Goal: Task Accomplishment & Management: Complete application form

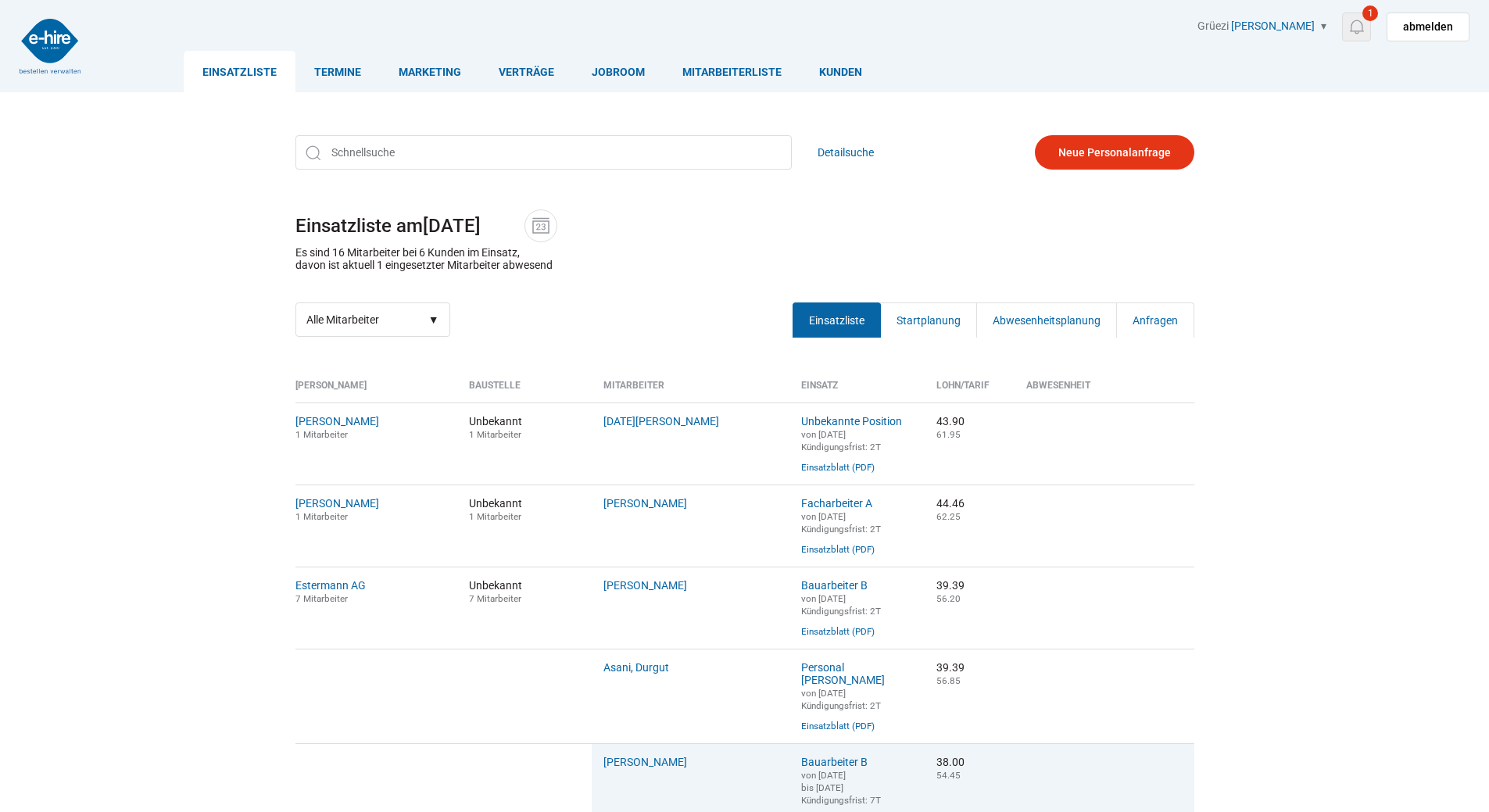
click at [1362, 26] on img at bounding box center [1356, 27] width 20 height 20
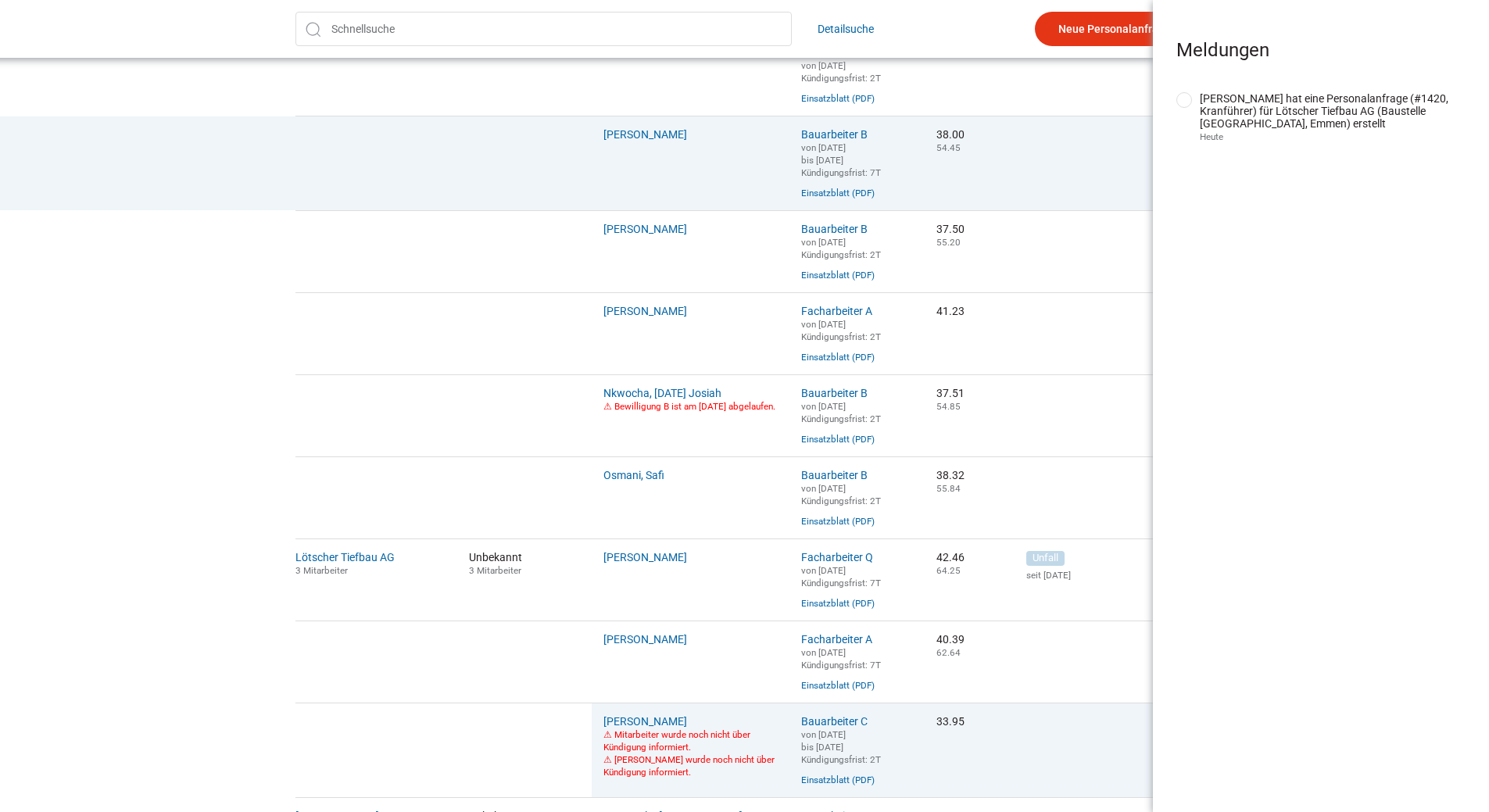
scroll to position [860, 0]
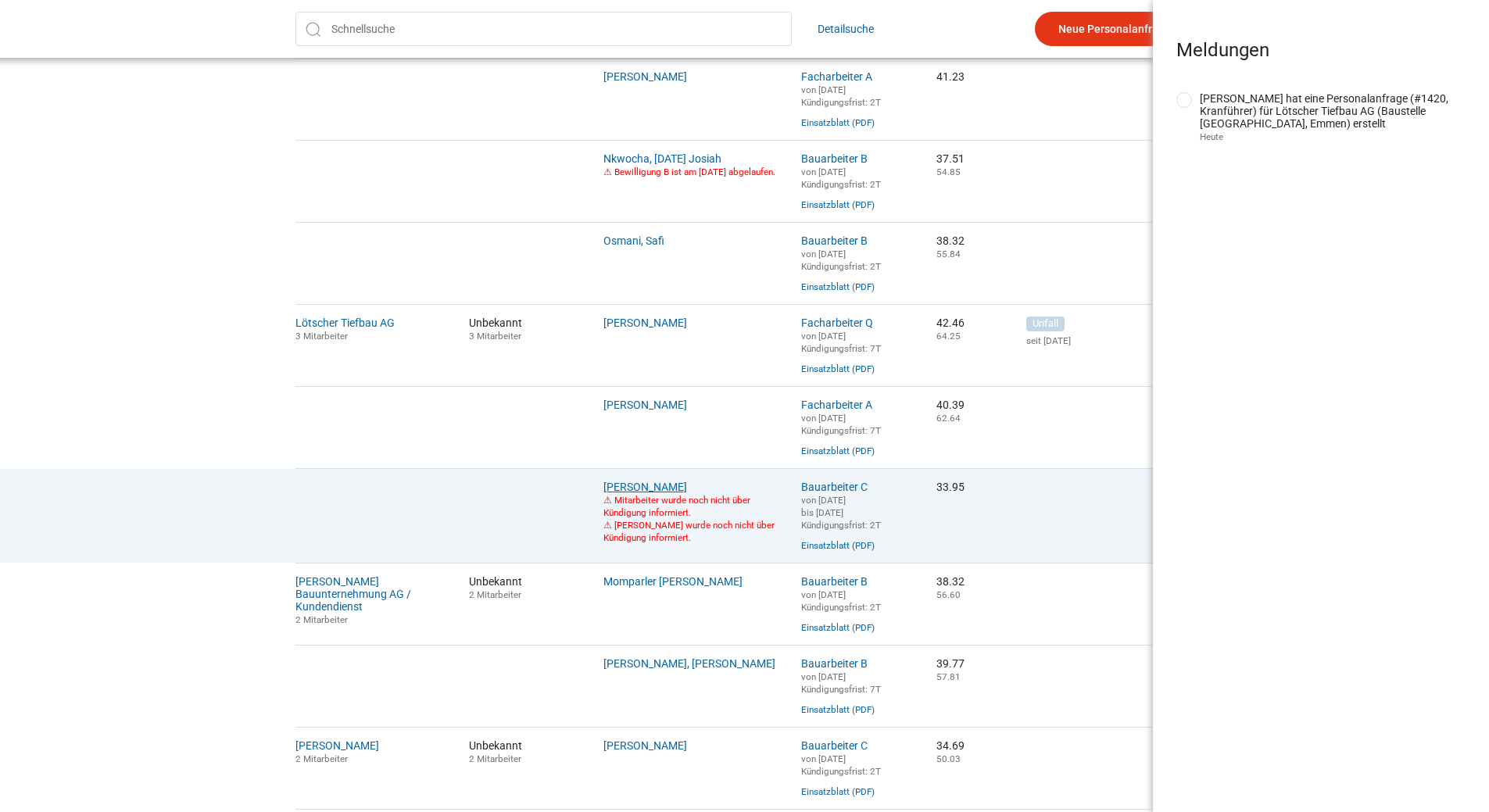
click at [627, 493] on link "Orji, Anthony" at bounding box center [646, 487] width 84 height 12
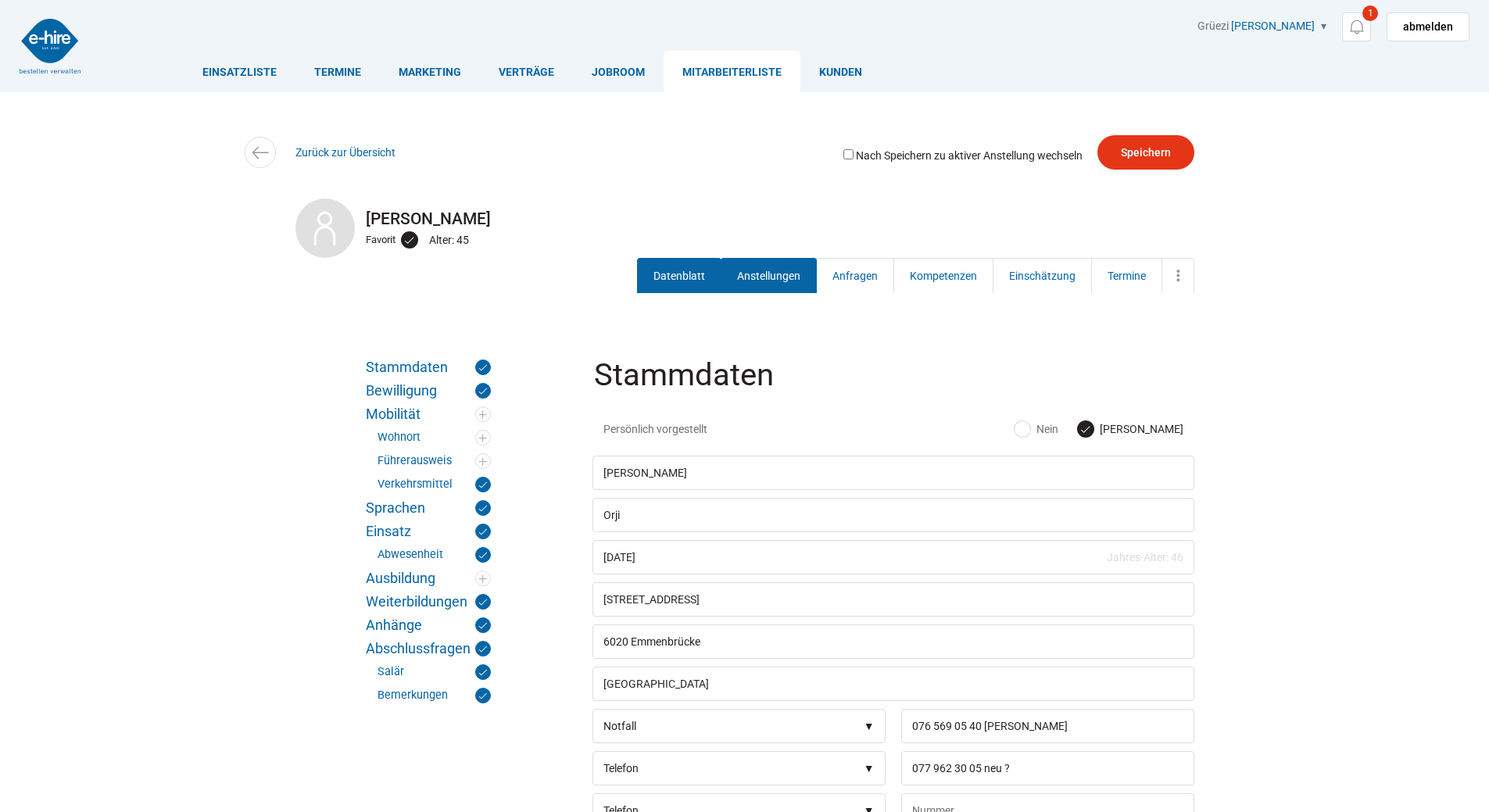
click at [750, 279] on link "Anstellungen" at bounding box center [768, 275] width 96 height 35
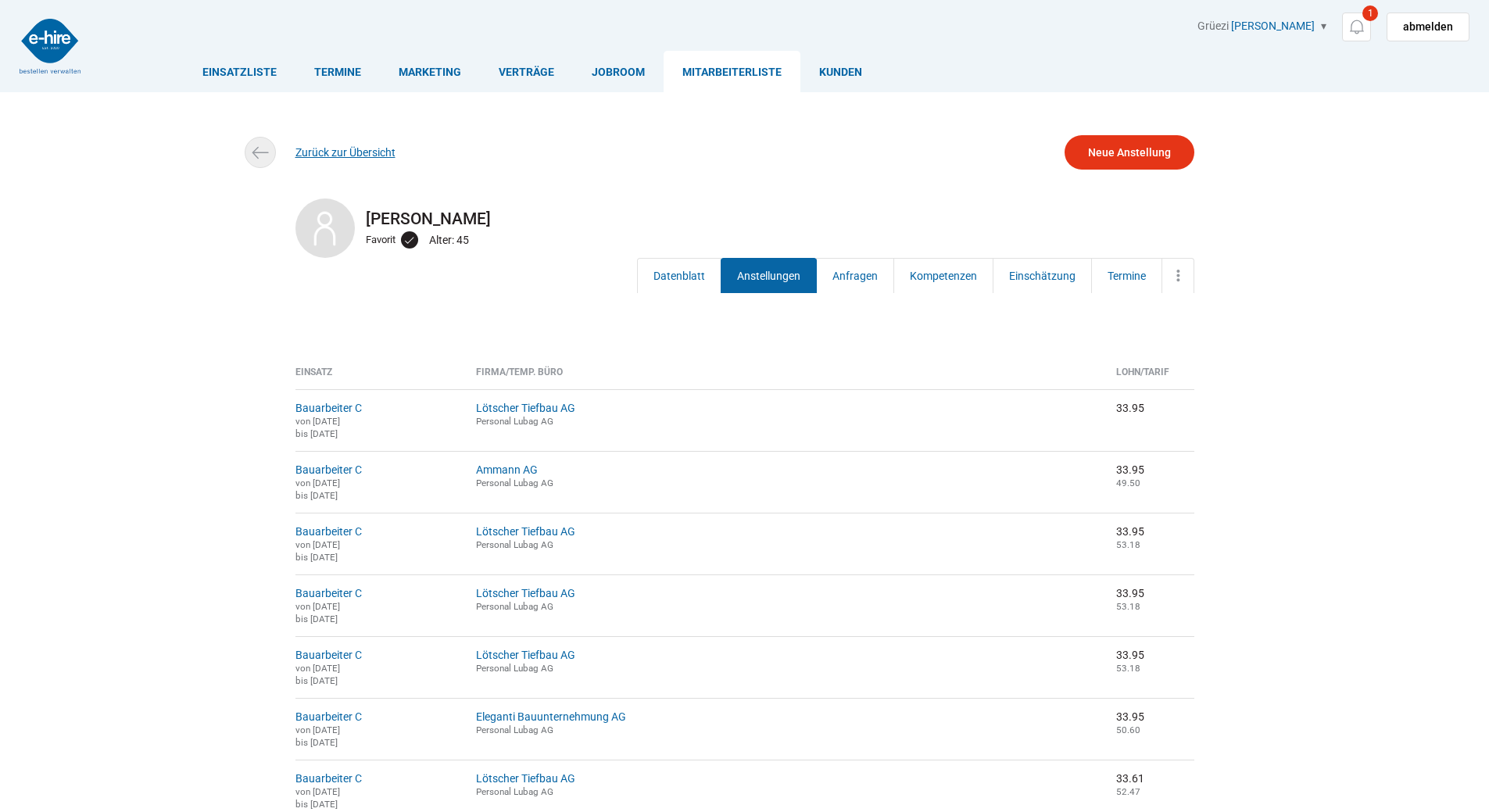
click at [318, 155] on link "Zurück zur Übersicht" at bounding box center [345, 152] width 100 height 12
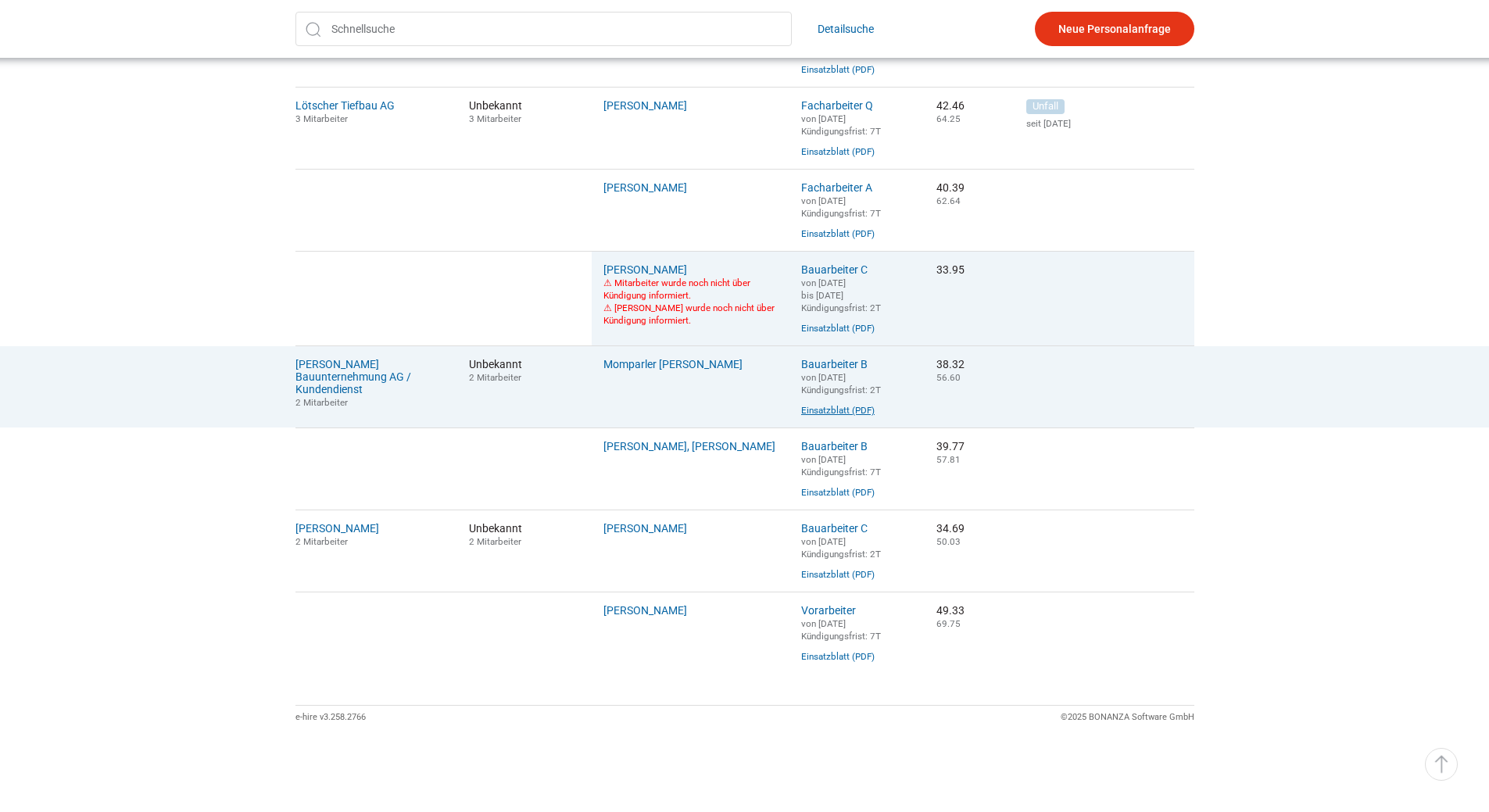
scroll to position [938, 0]
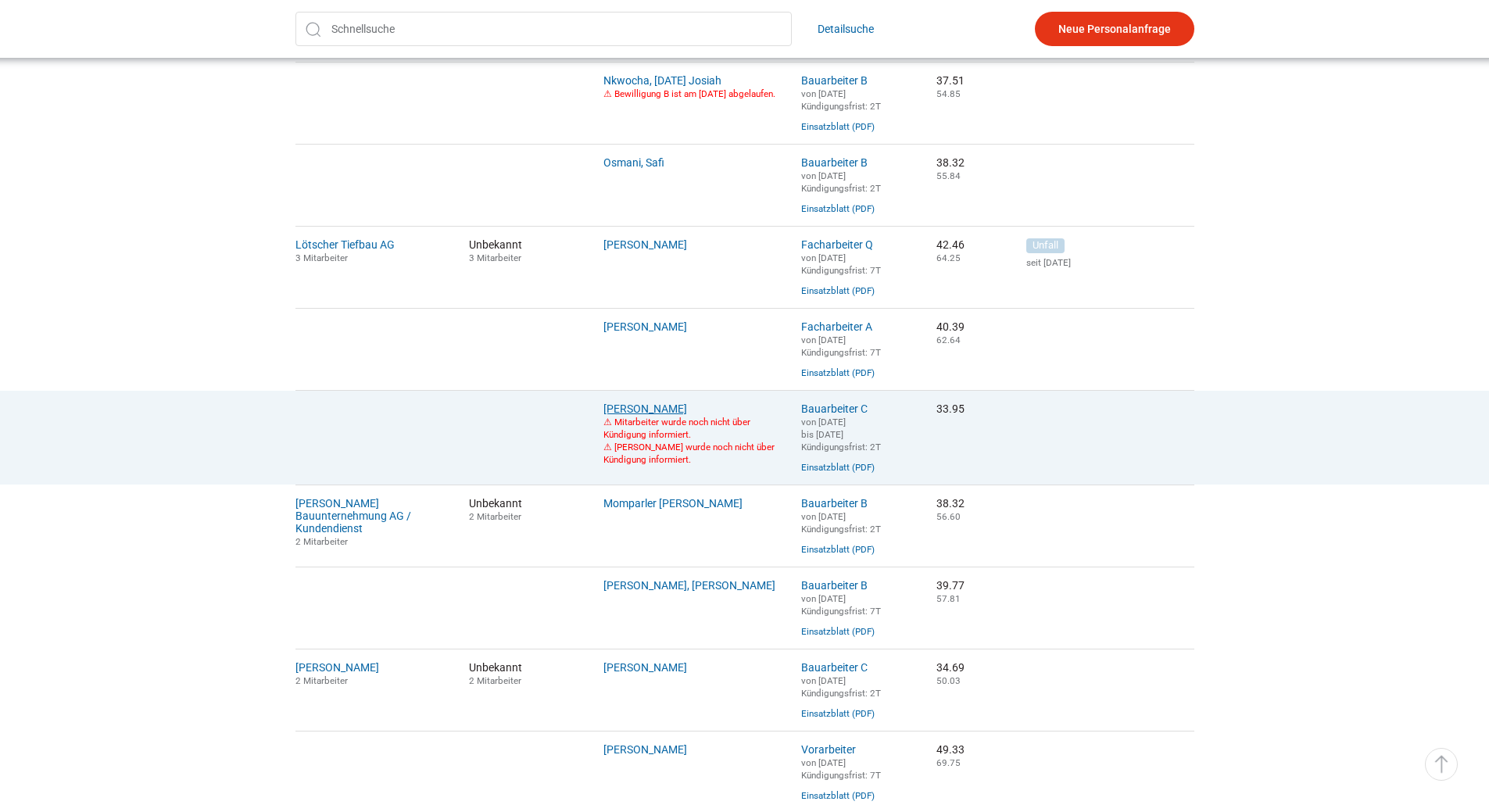
click at [635, 415] on link "Orji, Anthony" at bounding box center [646, 408] width 84 height 12
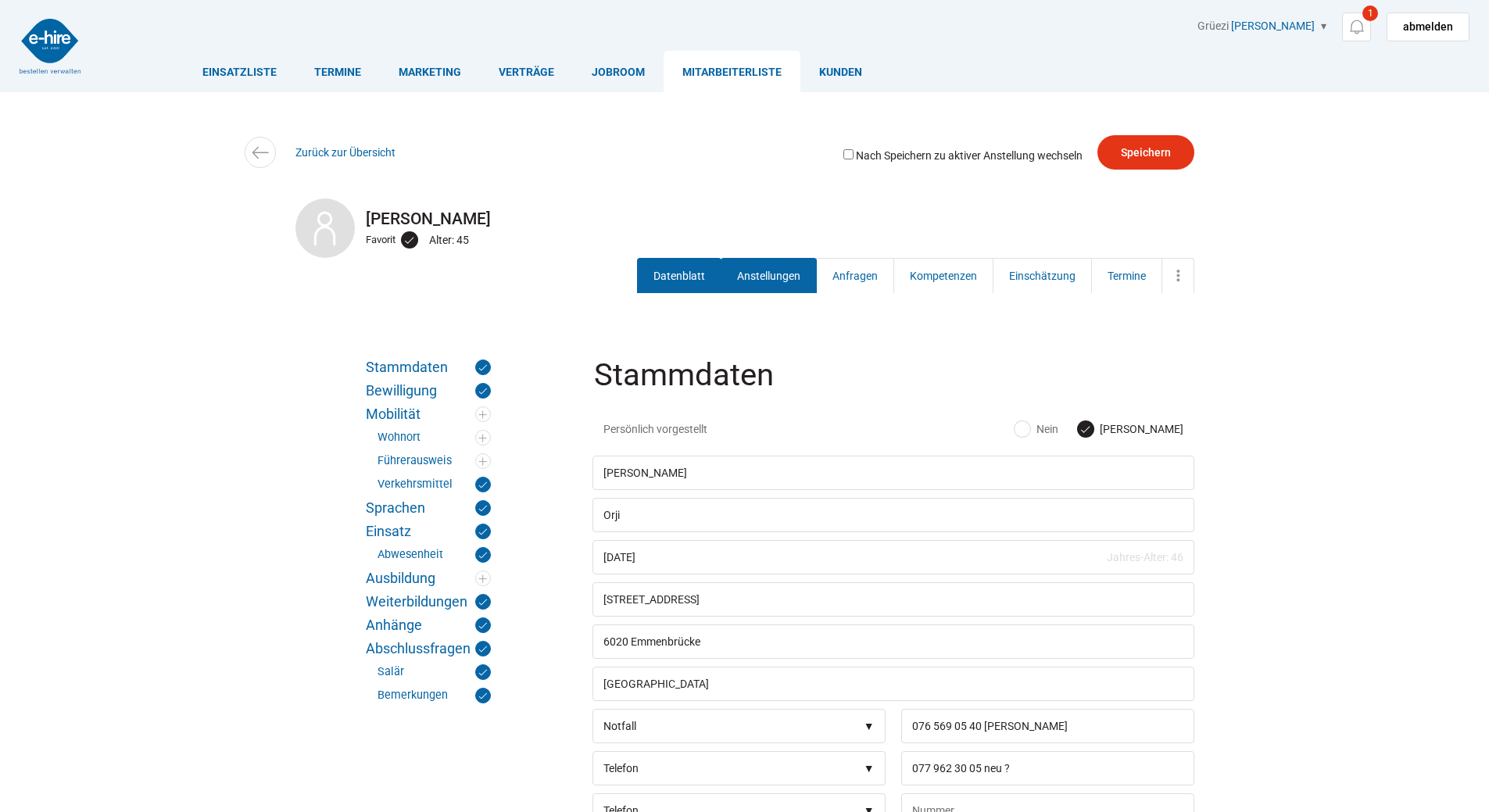
click at [744, 264] on link "Anstellungen" at bounding box center [768, 275] width 96 height 35
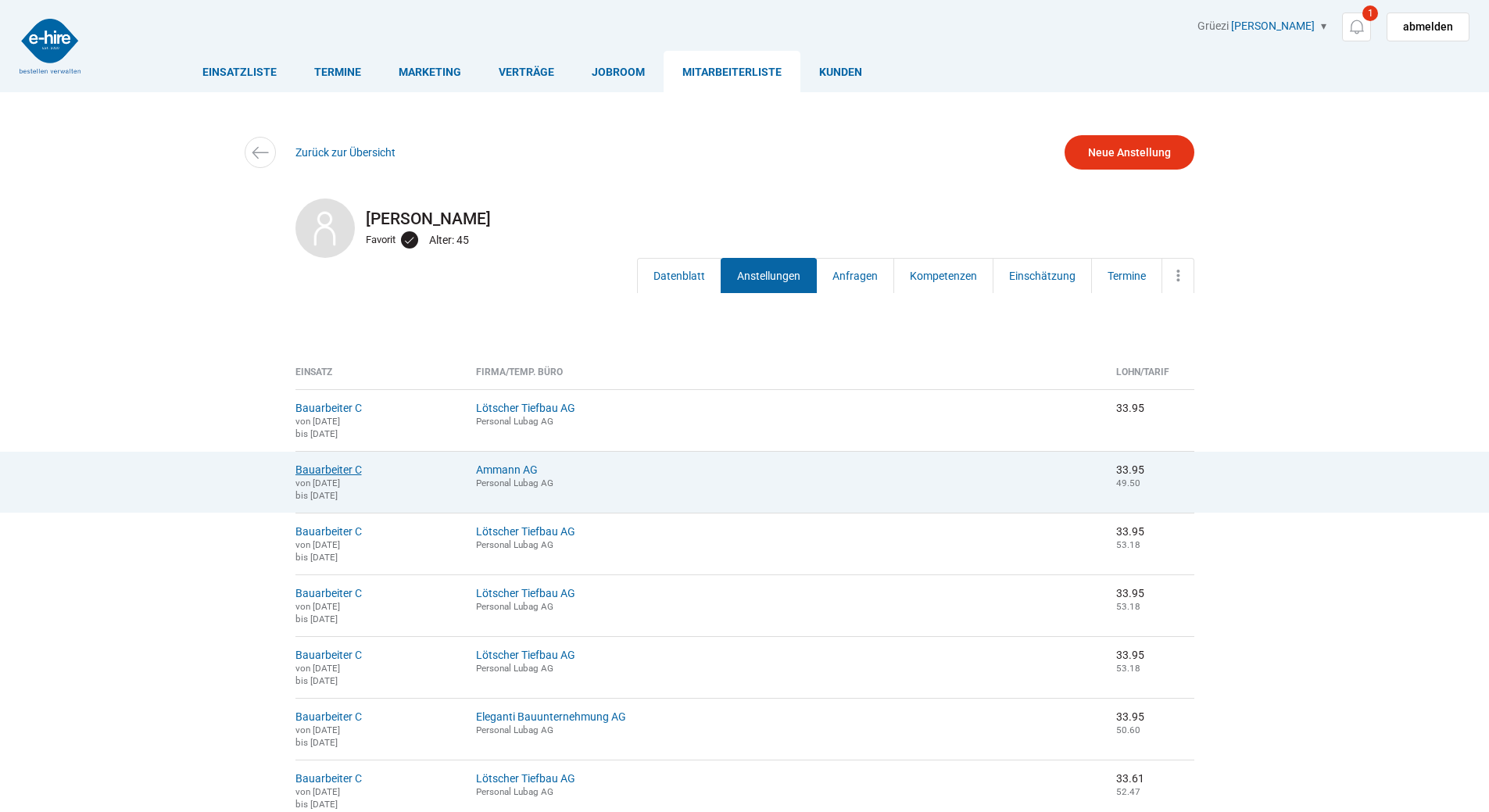
click at [336, 474] on link "Bauarbeiter C" at bounding box center [329, 469] width 67 height 12
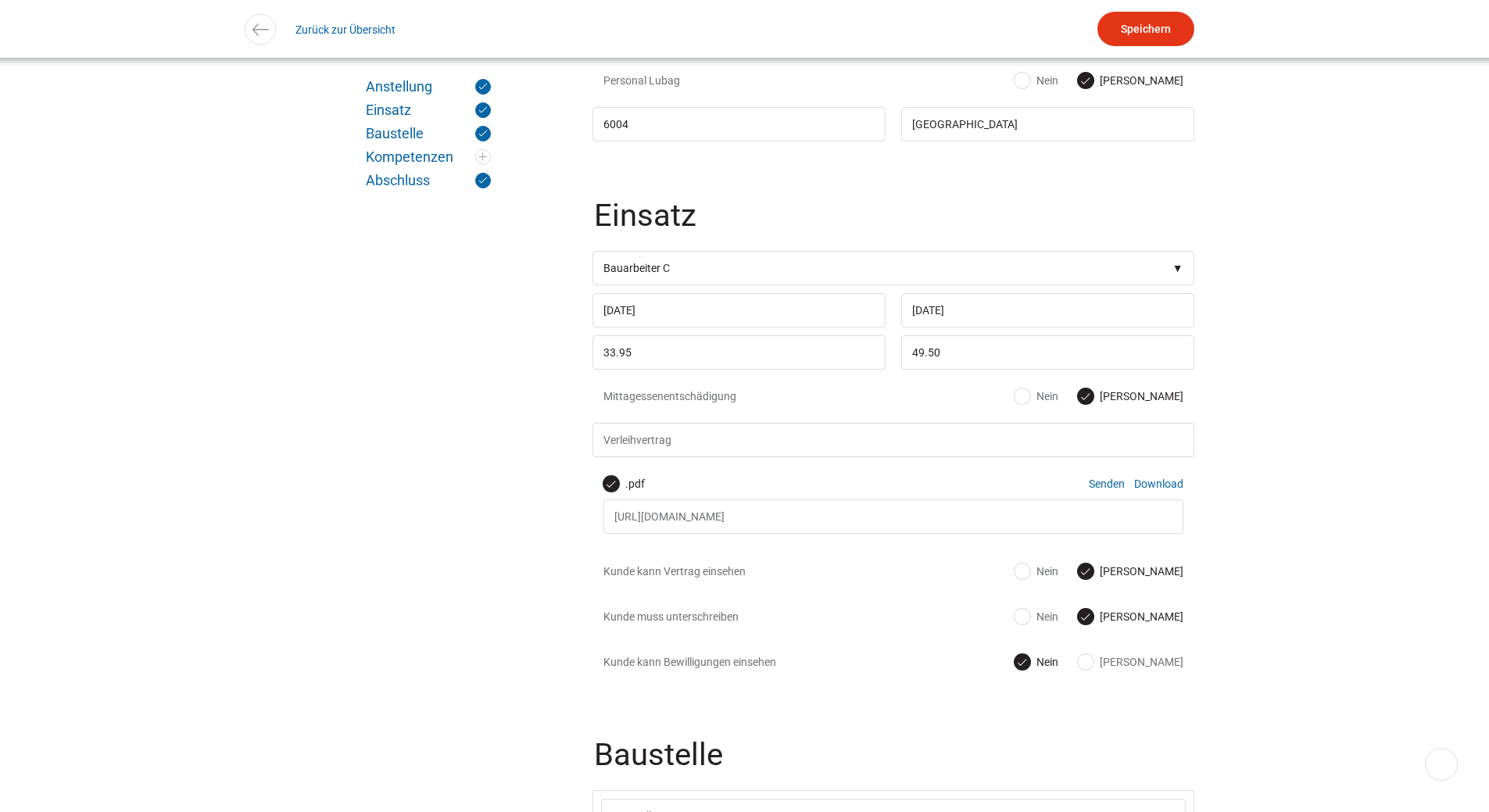
scroll to position [625, 0]
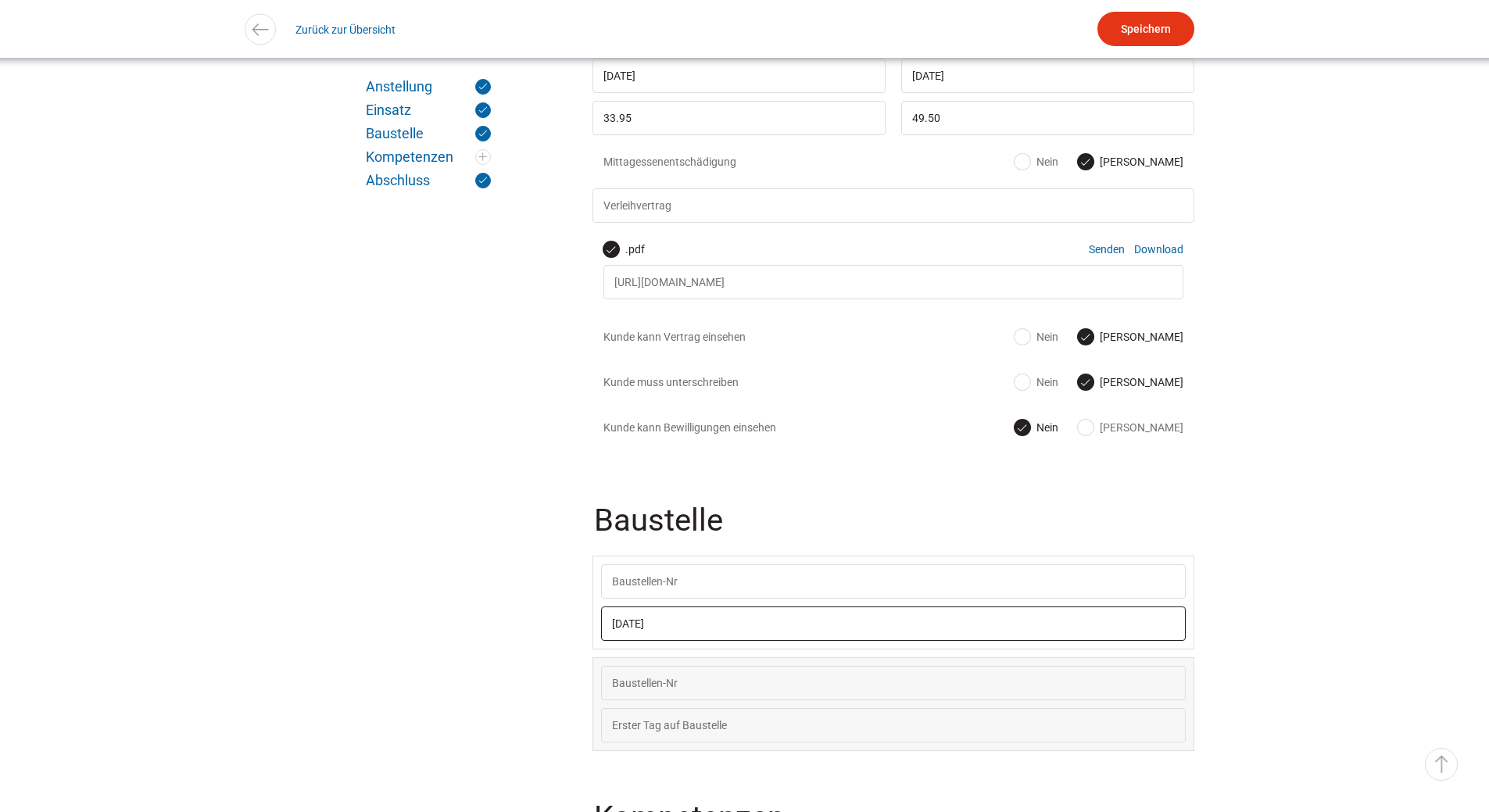
click at [708, 632] on input "23.06.2025" at bounding box center [894, 623] width 585 height 35
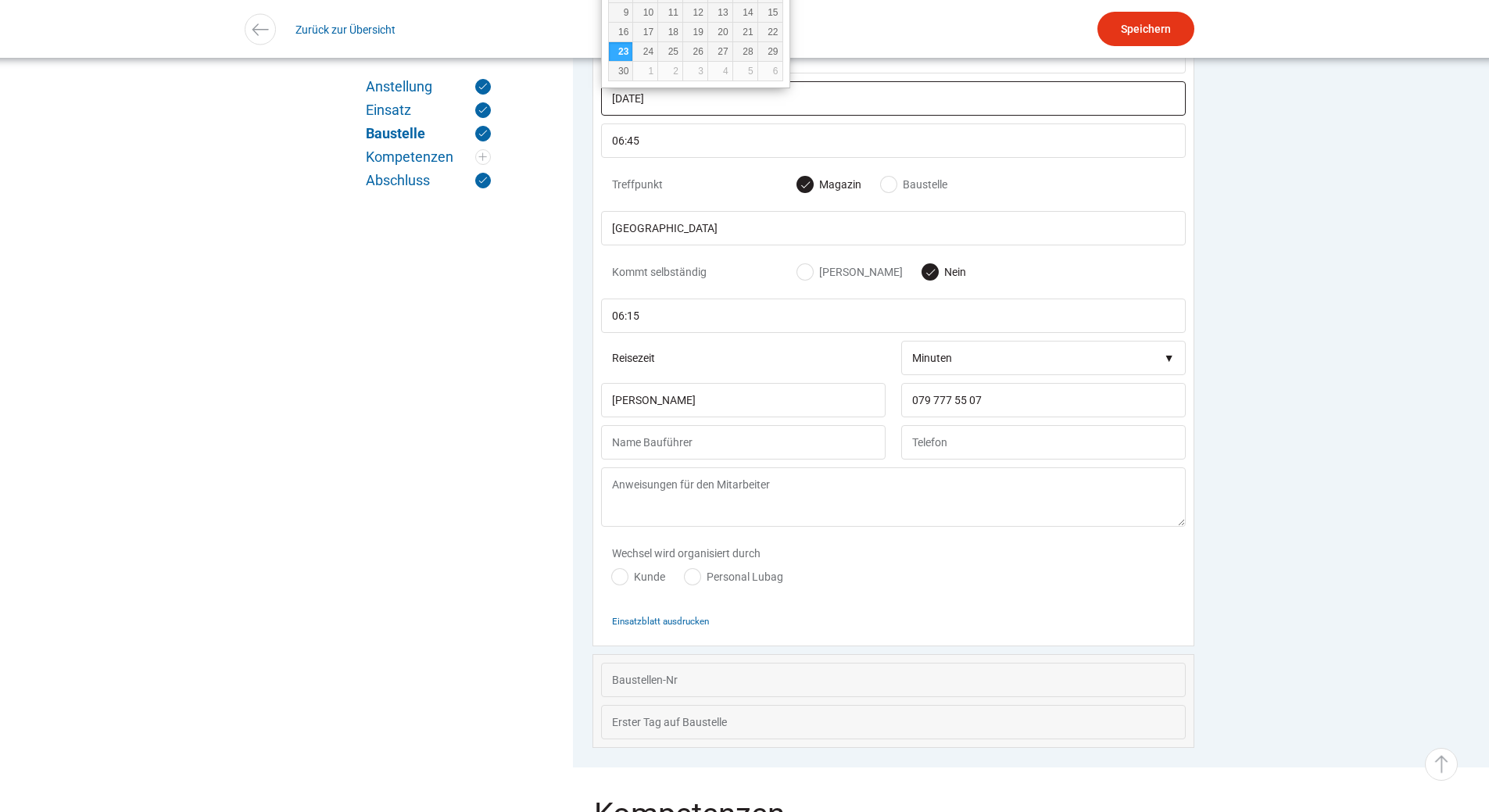
scroll to position [1178, 0]
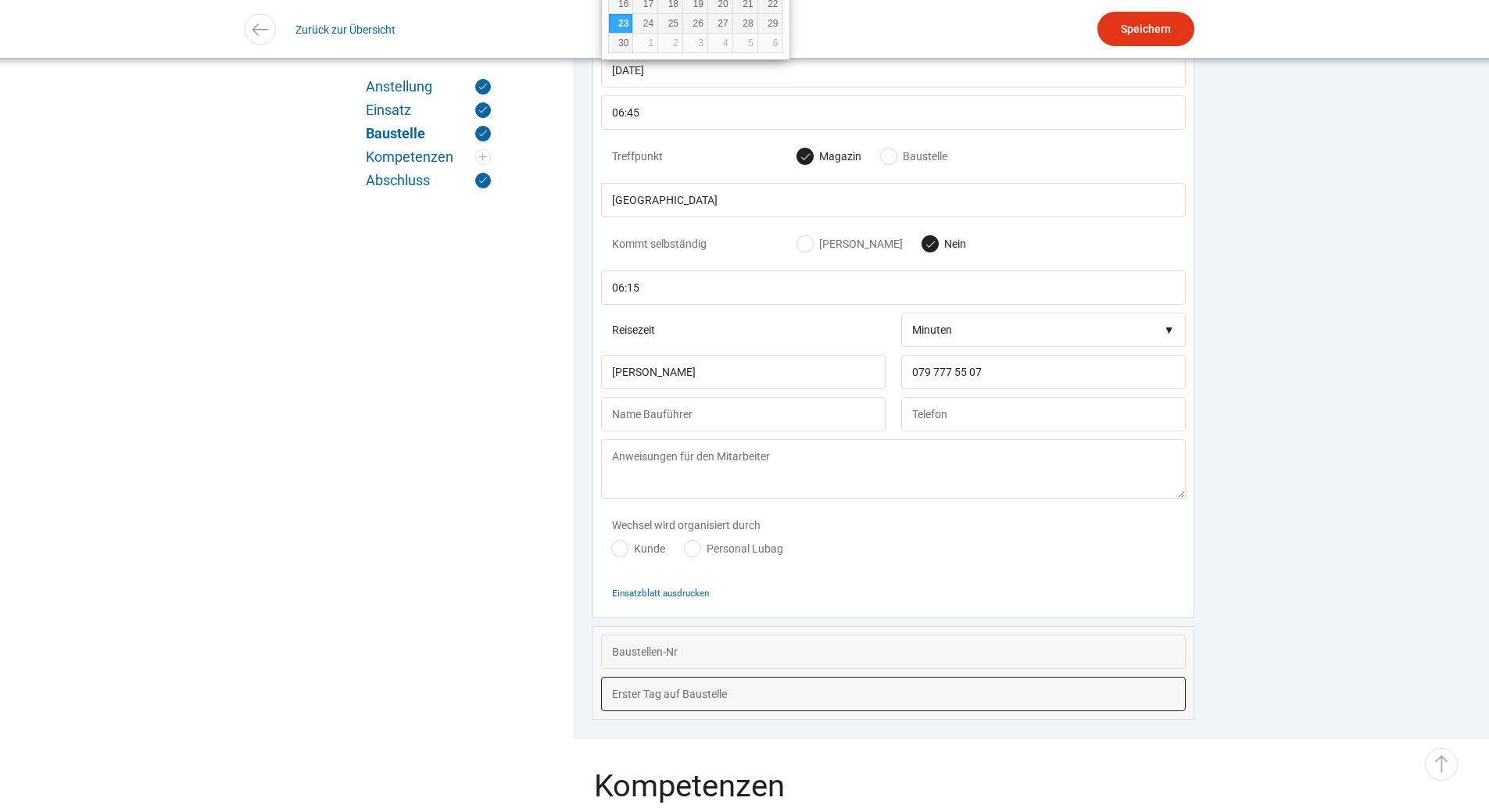
click at [1214, 528] on fieldset "Baustelle 23.06.2025 06:45 Treffpunkt Magazin Baustelle Luzern Kommt selbständi…" at bounding box center [894, 335] width 641 height 807
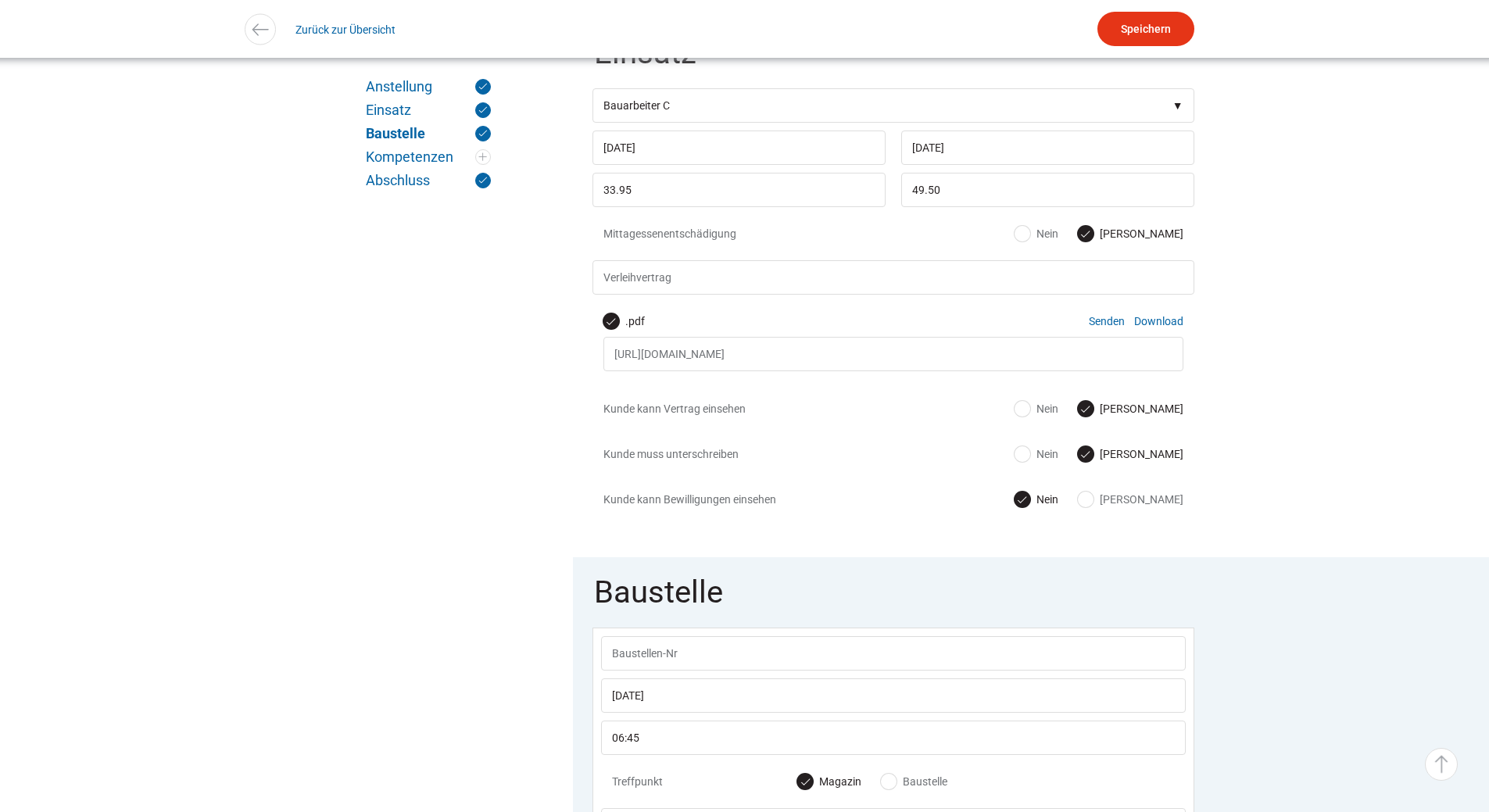
scroll to position [162, 0]
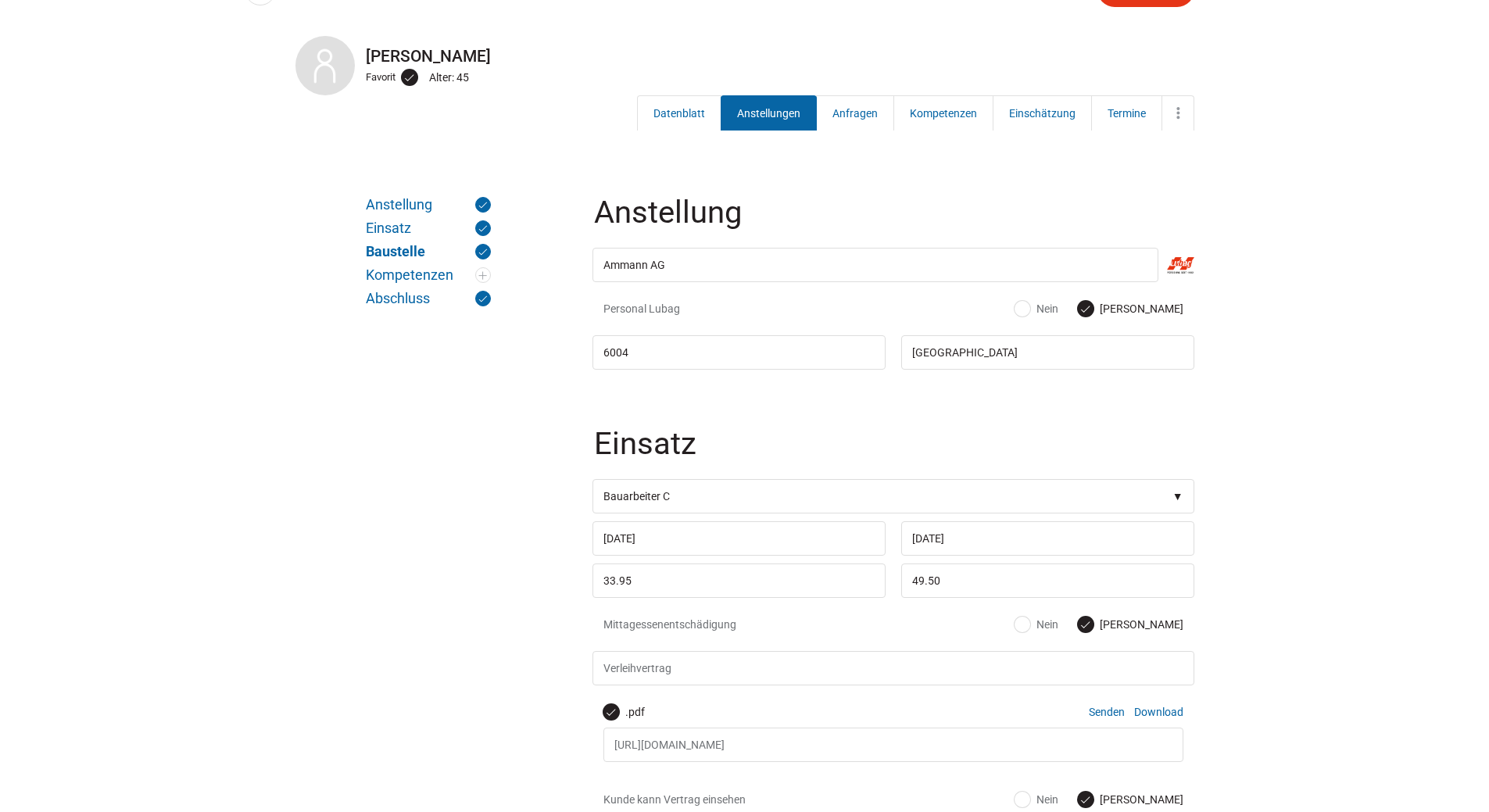
click at [775, 117] on link "Anstellungen" at bounding box center [768, 113] width 96 height 35
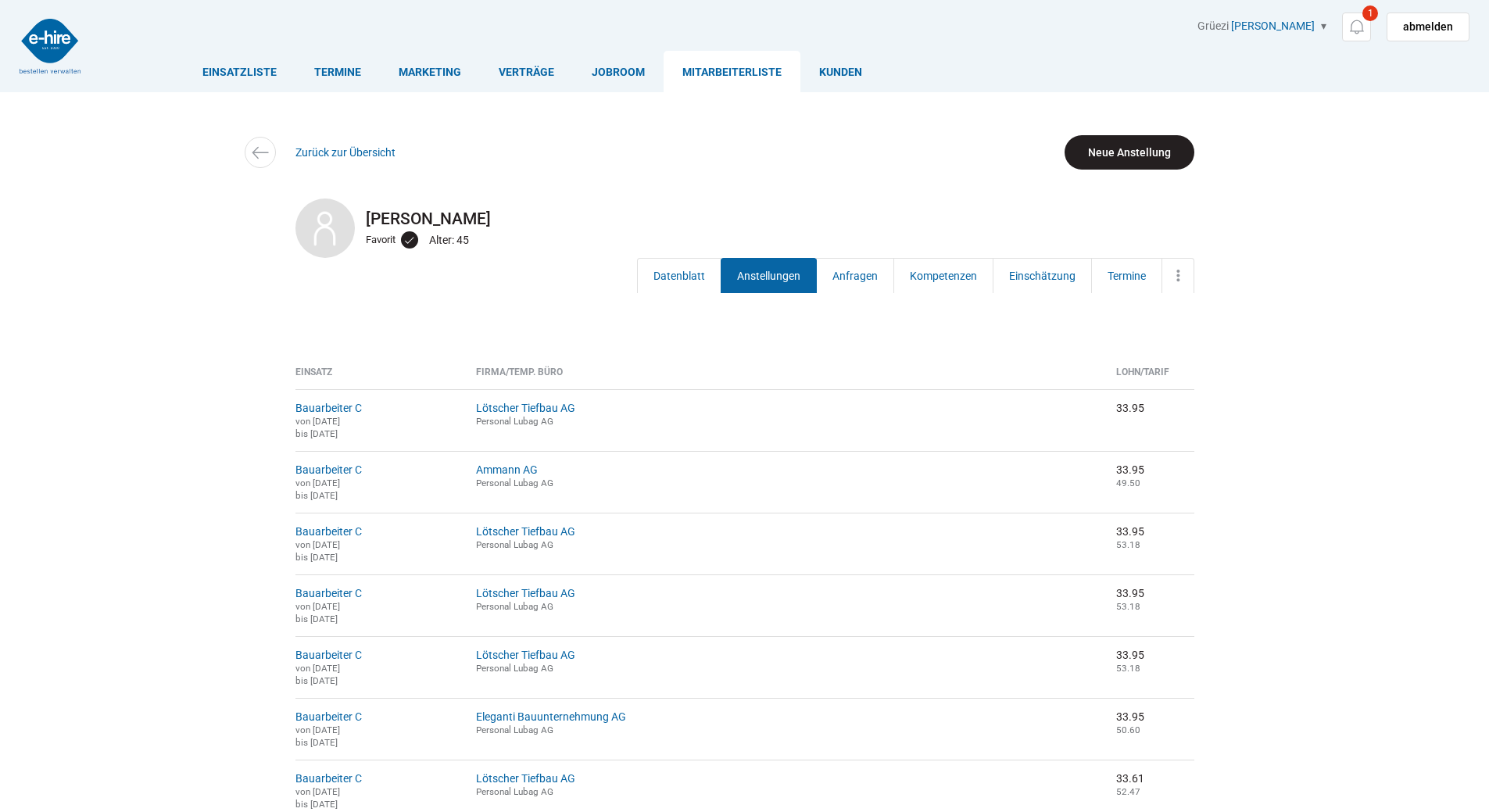
click at [1136, 147] on link "Neue Anstellung" at bounding box center [1130, 152] width 130 height 35
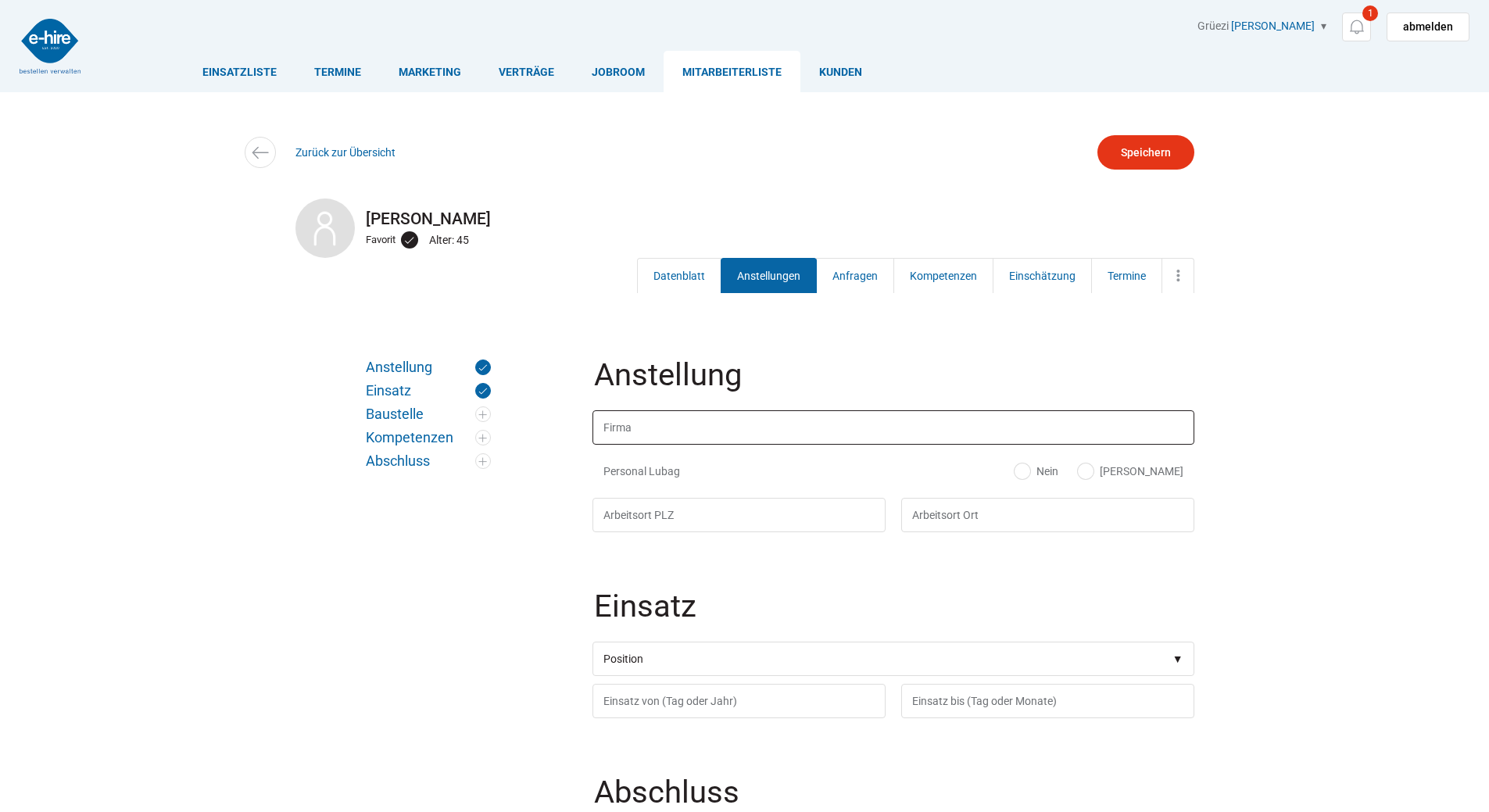
click at [707, 422] on input "text" at bounding box center [893, 427] width 602 height 35
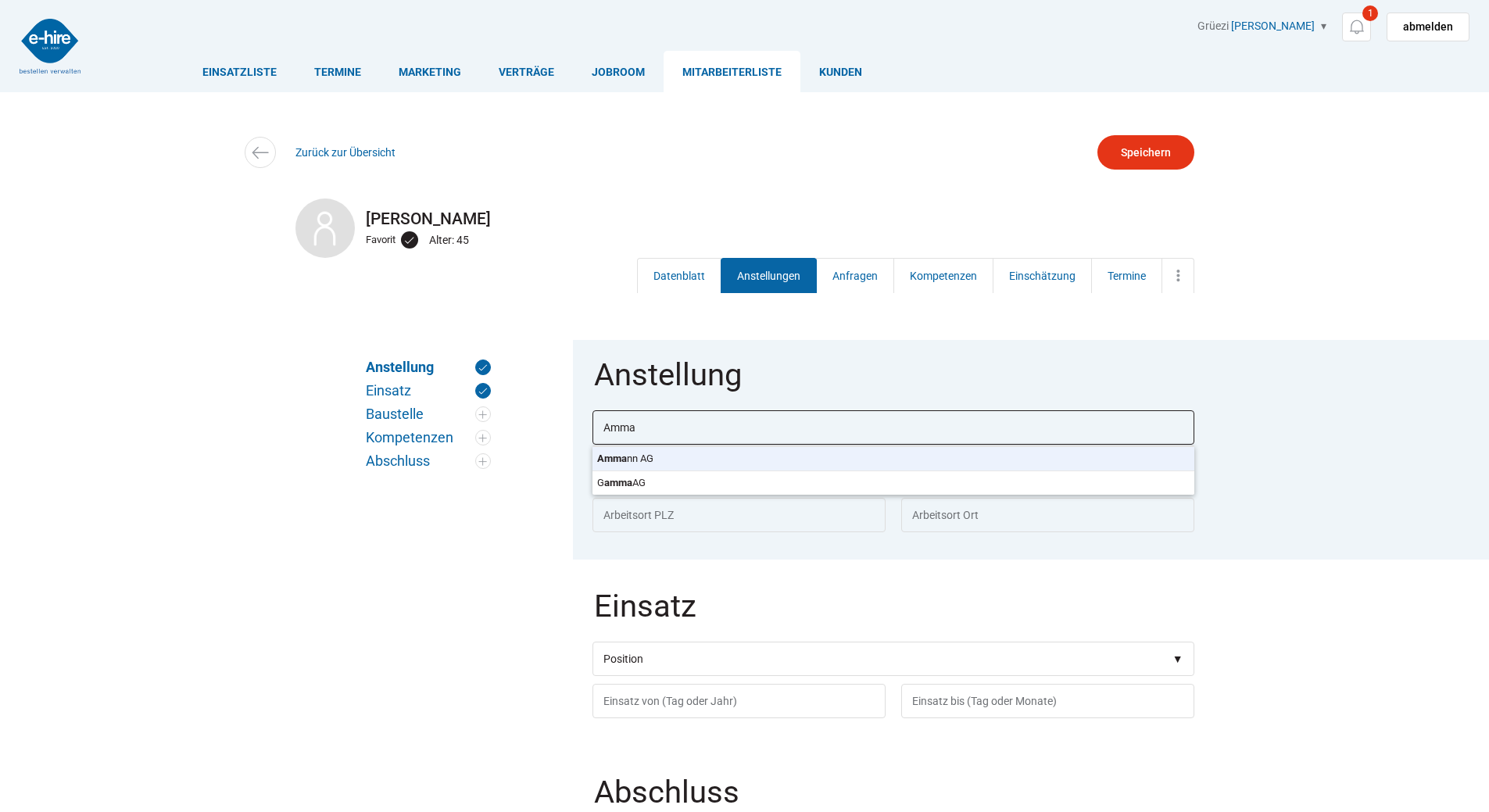
type input "Ammann AG"
type input "6004"
type input "[GEOGRAPHIC_DATA]"
click at [635, 466] on body "Einsatzliste Termine Marketing Verträge Jobroom Mitarbeiterliste [PERSON_NAME] …" at bounding box center [744, 406] width 1489 height 812
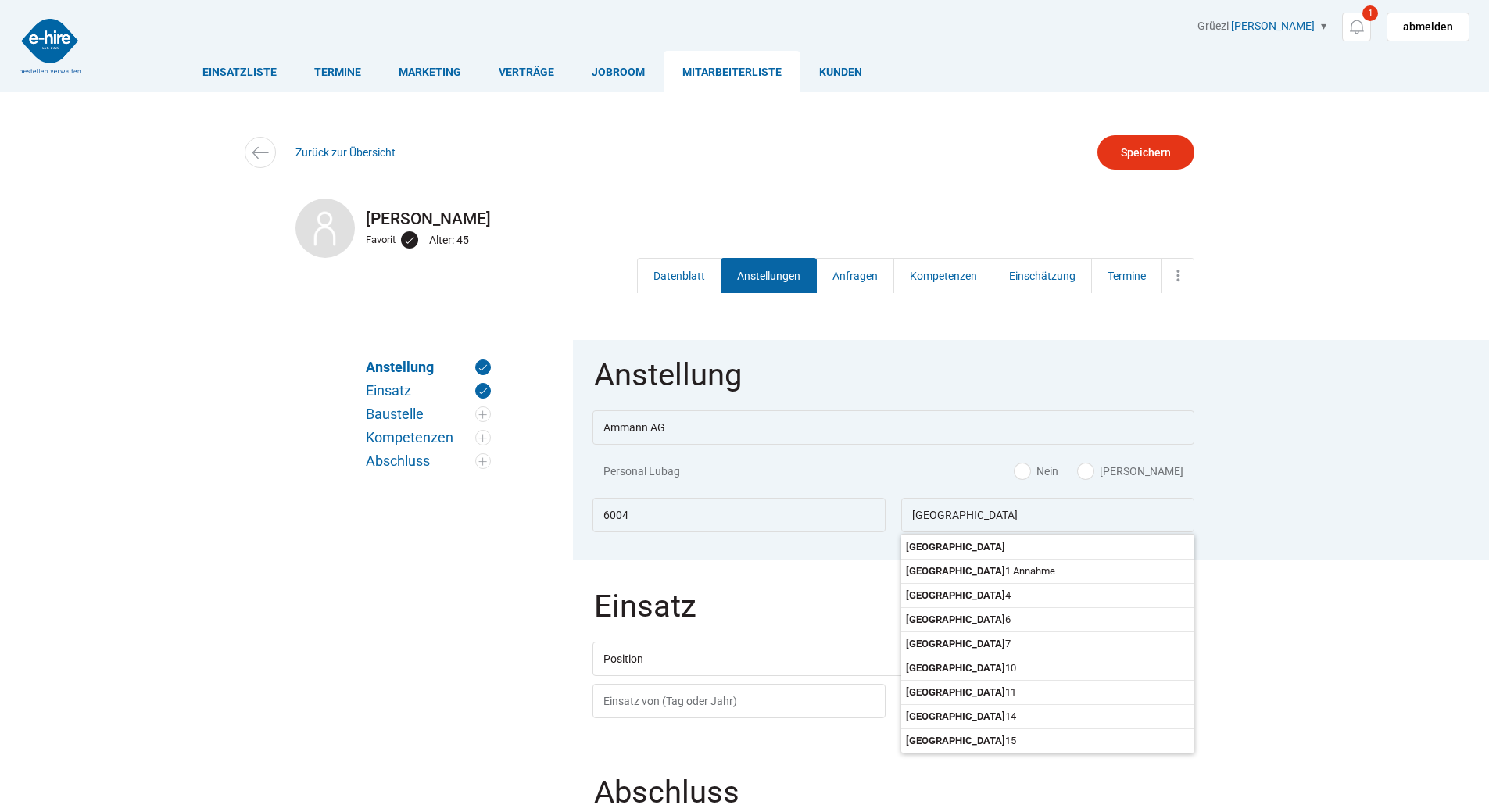
click at [1149, 469] on label "[PERSON_NAME]" at bounding box center [1131, 471] width 105 height 16
radio input "true"
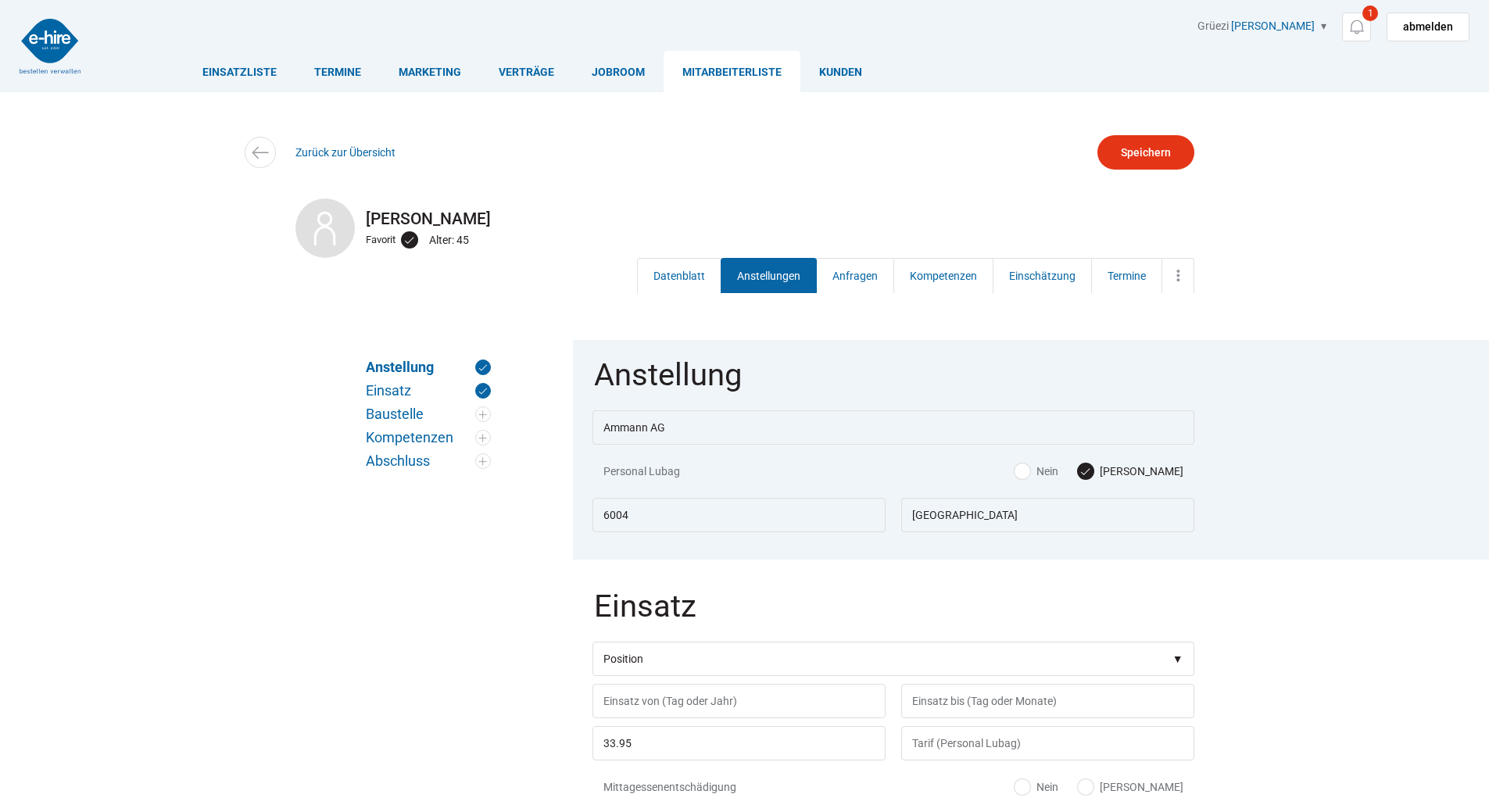
drag, startPoint x: 954, startPoint y: 541, endPoint x: 885, endPoint y: 567, distance: 73.7
click at [952, 542] on body "Einsatzliste Termine Marketing Verträge Jobroom Mitarbeiterliste [PERSON_NAME] …" at bounding box center [744, 406] width 1489 height 812
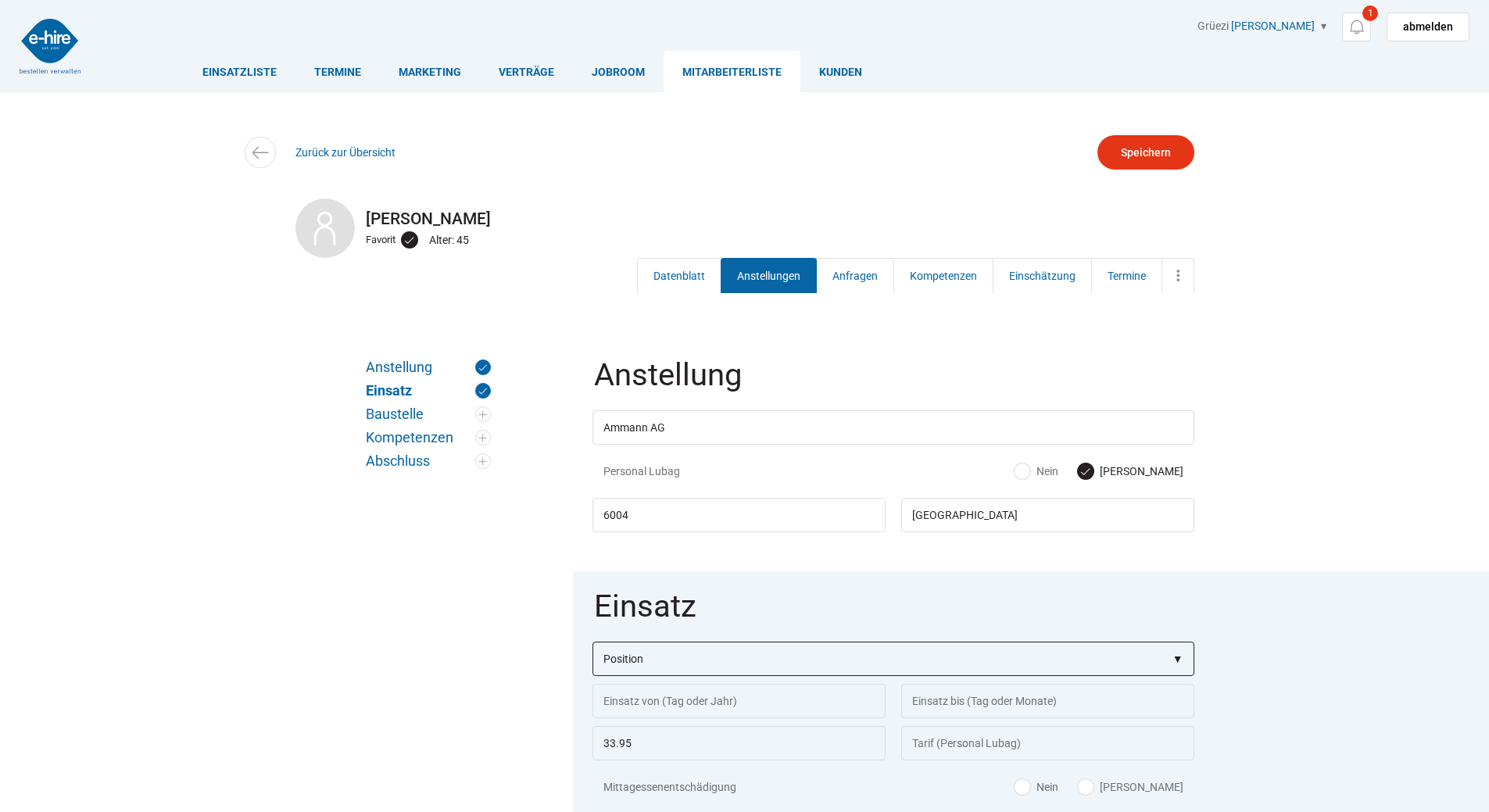
click at [684, 651] on select"] "Position Bauarbeiter C Bauarbeiter B Facharbeiter A Facharbeiter Q Vorarbeiter …" at bounding box center [893, 659] width 602 height 35
select select"] "Bauarbeiter C"
click at [592, 643] on select"] "Position Bauarbeiter C Bauarbeiter B Facharbeiter A Facharbeiter Q Vorarbeiter …" at bounding box center [893, 659] width 602 height 35
click at [665, 715] on input "text" at bounding box center [739, 701] width 293 height 35
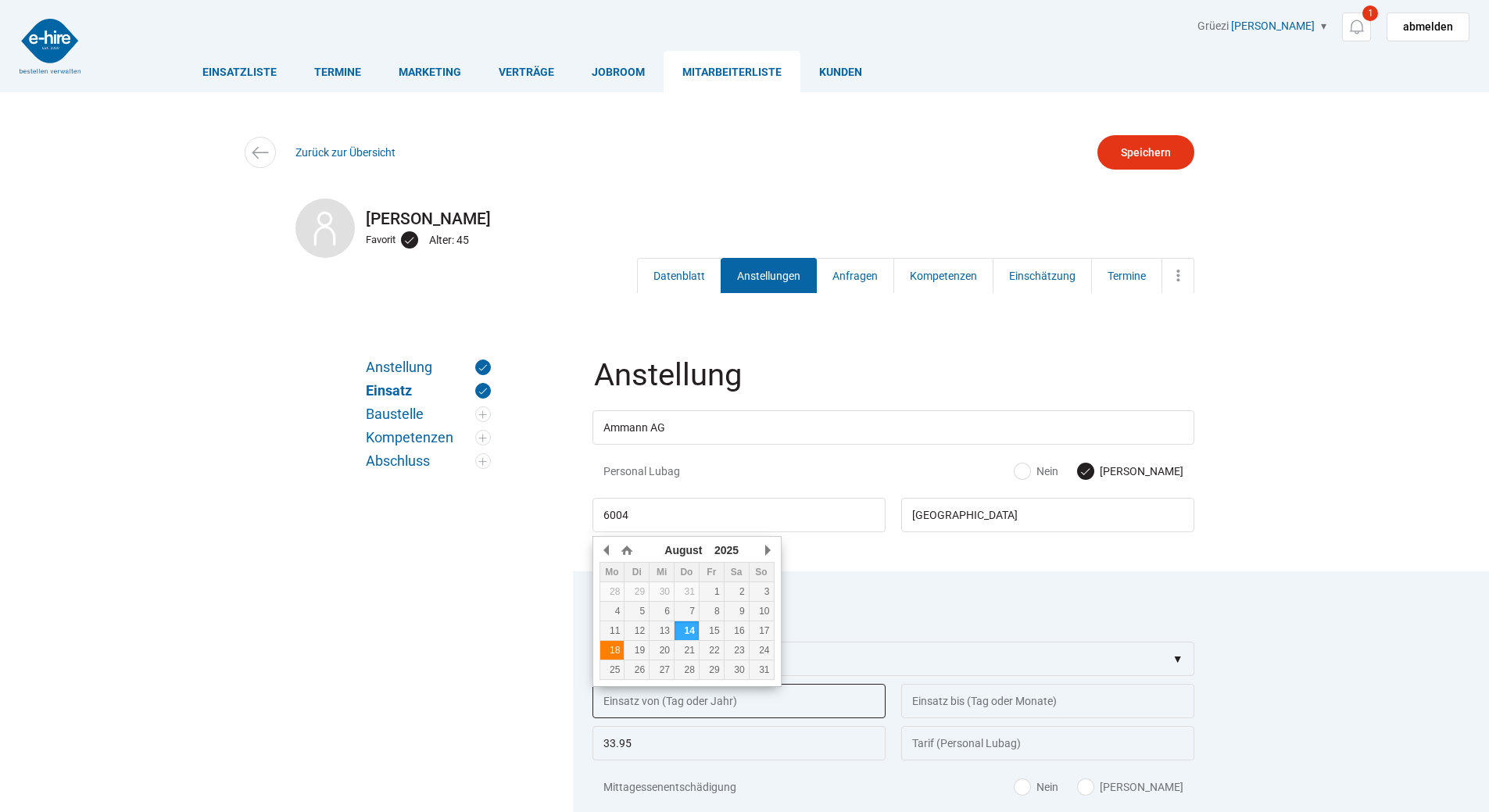
click at [605, 645] on div "18" at bounding box center [612, 650] width 24 height 11
type input "[DATE]"
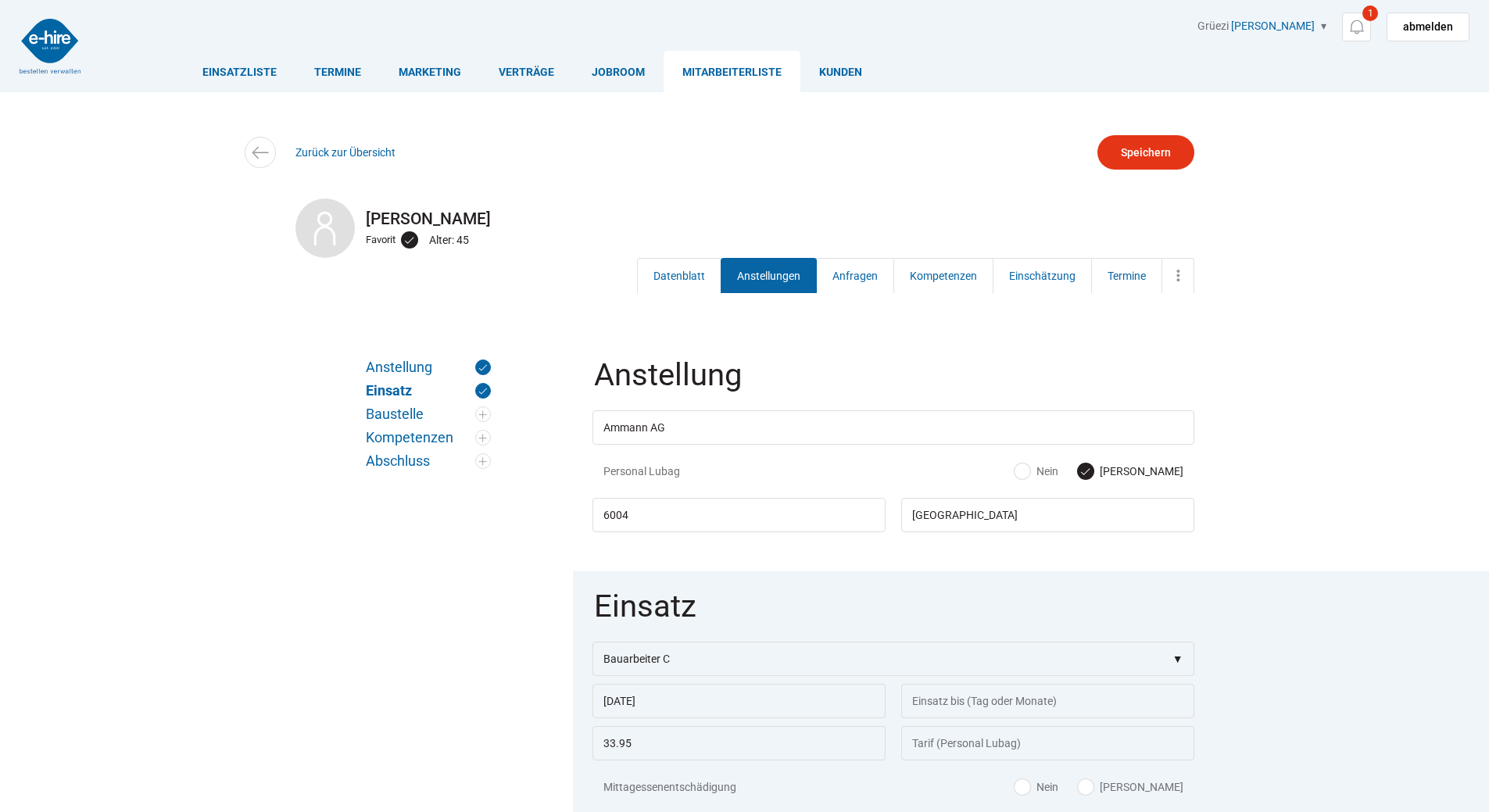
scroll to position [156, 0]
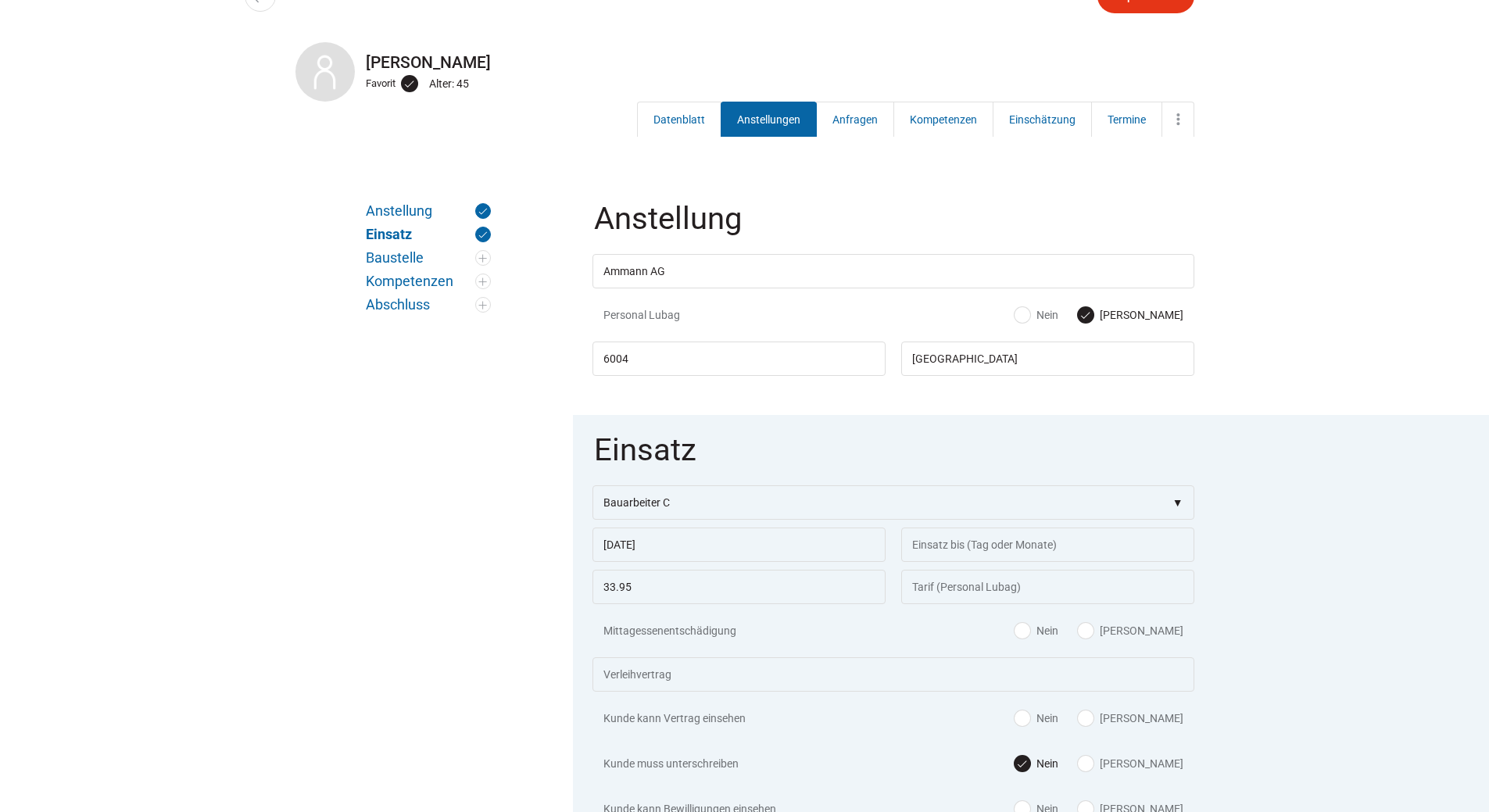
click at [1160, 636] on label "[PERSON_NAME]" at bounding box center [1131, 630] width 105 height 16
radio input "true"
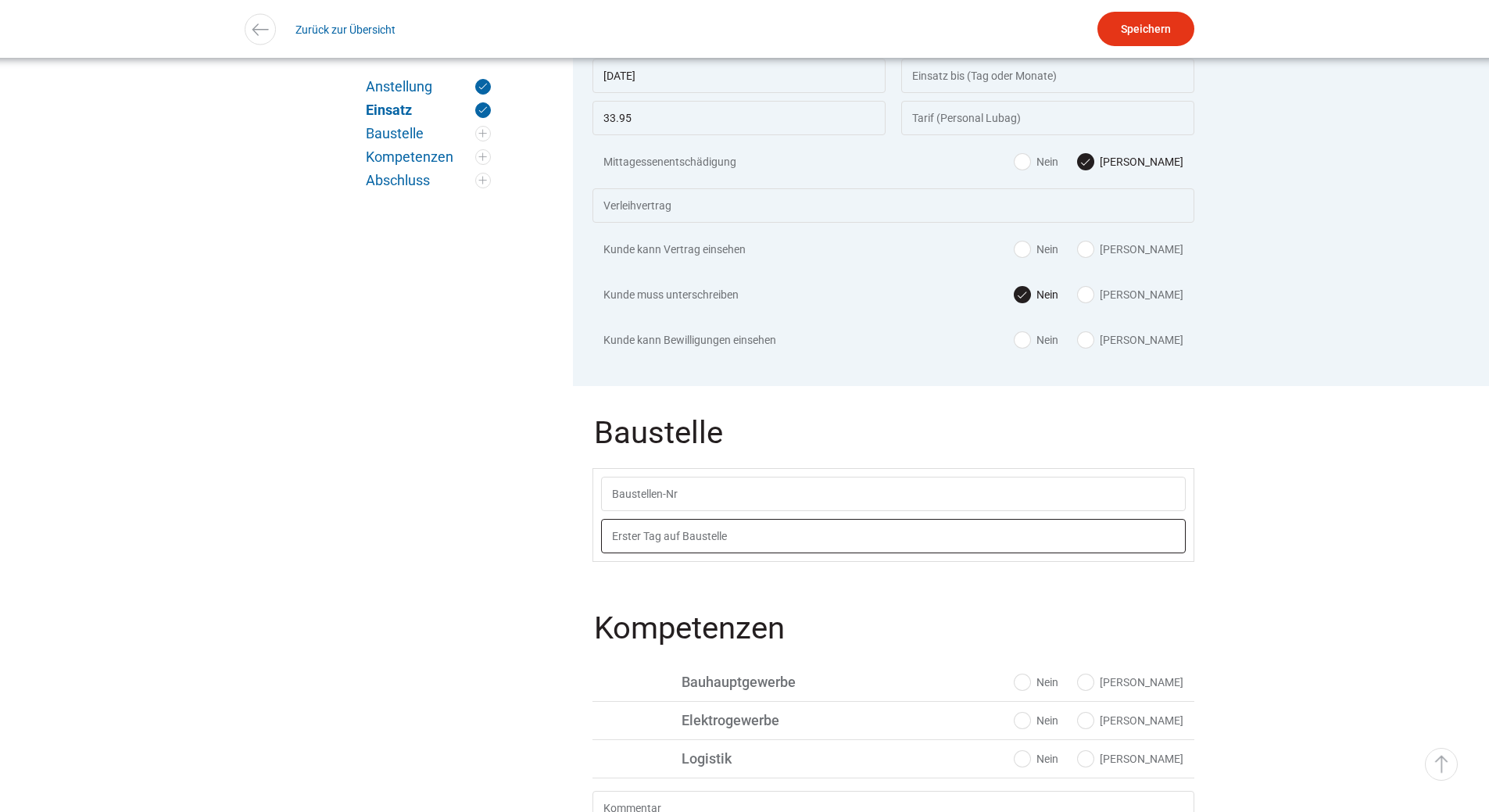
click at [692, 533] on input "text" at bounding box center [894, 536] width 585 height 35
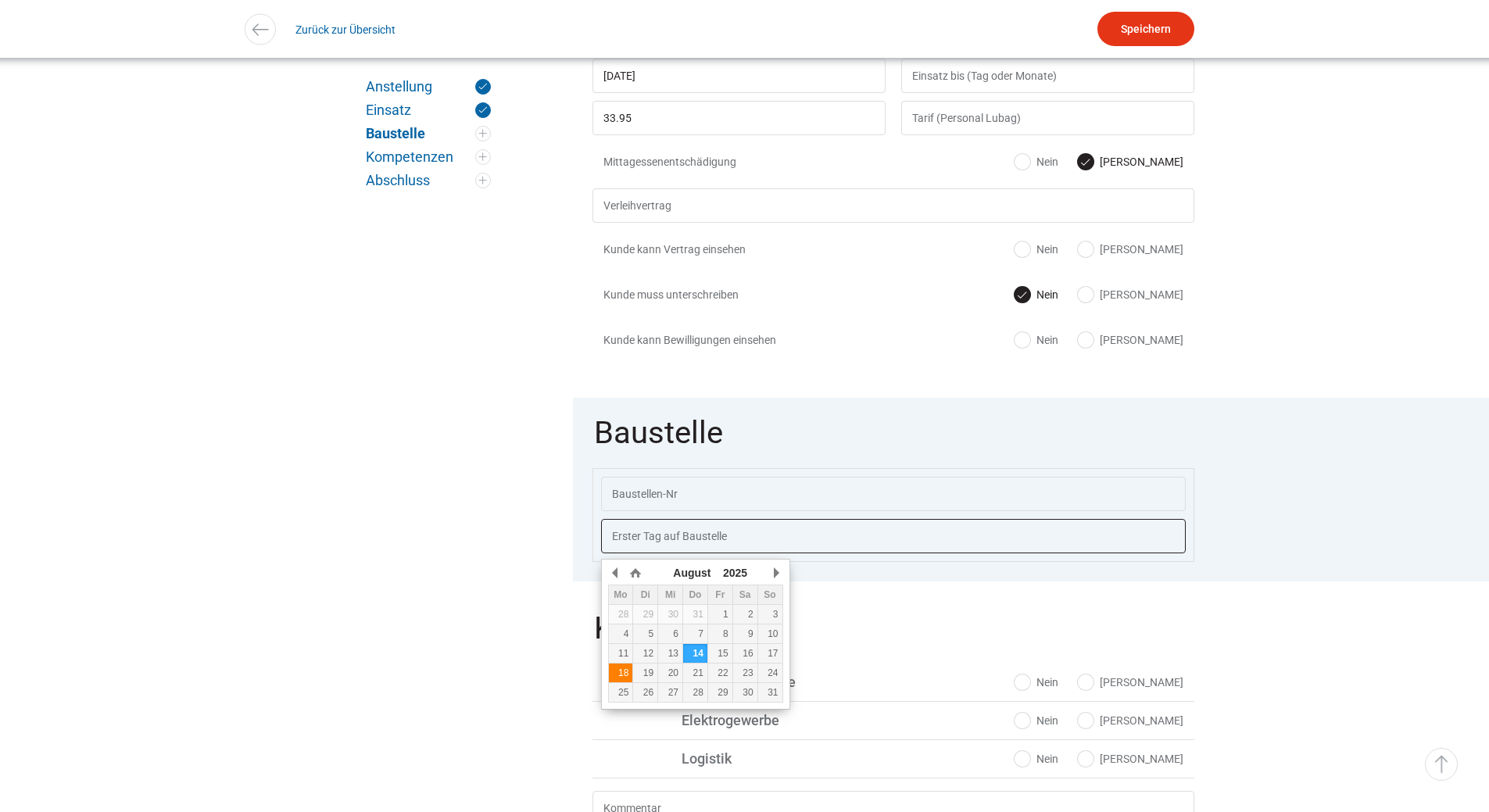
click at [625, 666] on td "18" at bounding box center [620, 674] width 25 height 20
type input "[DATE]"
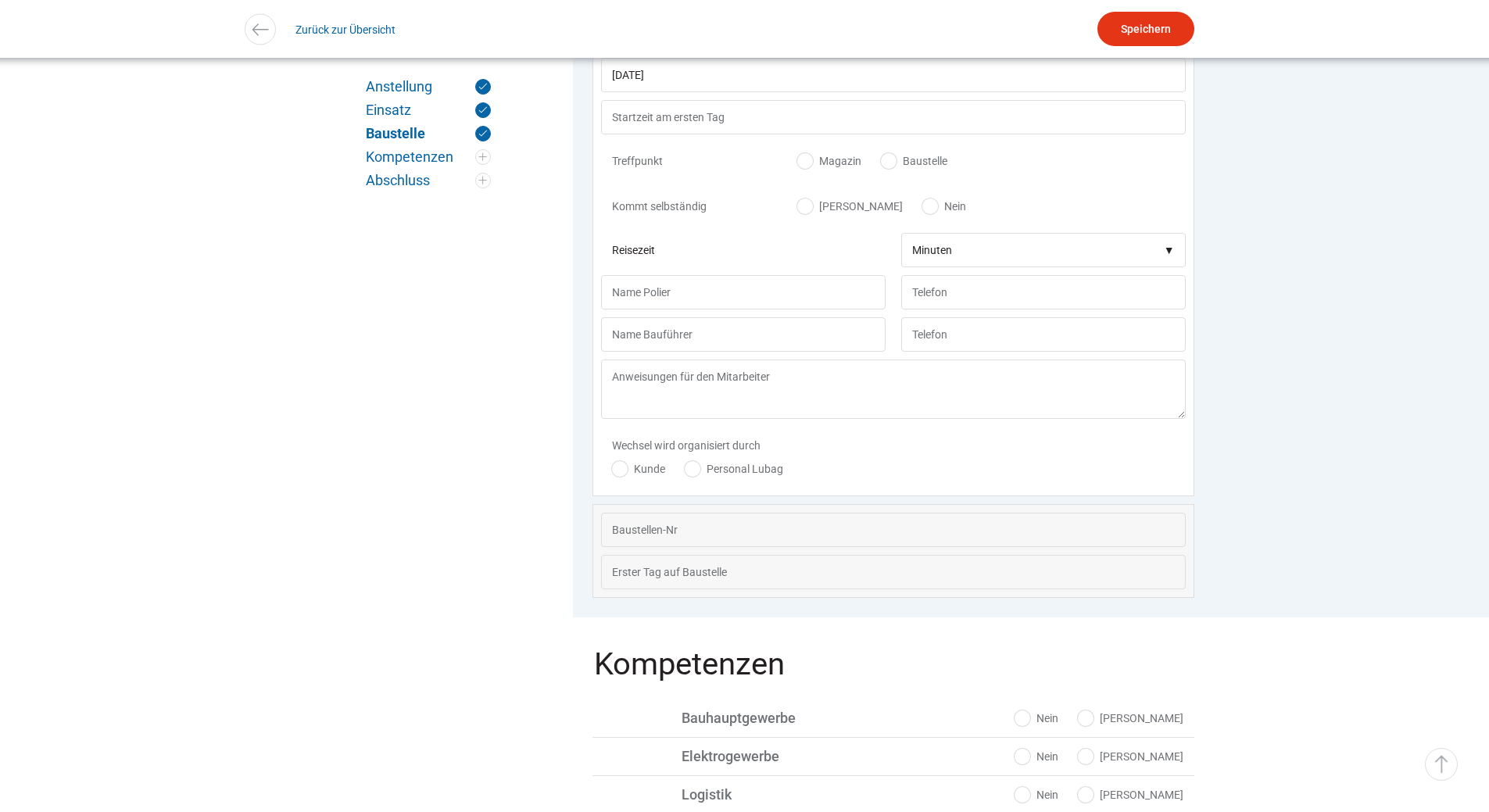
scroll to position [1090, 0]
click at [678, 116] on input "text" at bounding box center [894, 114] width 585 height 35
type input "06:40"
click at [814, 163] on label "Magazin" at bounding box center [829, 156] width 64 height 16
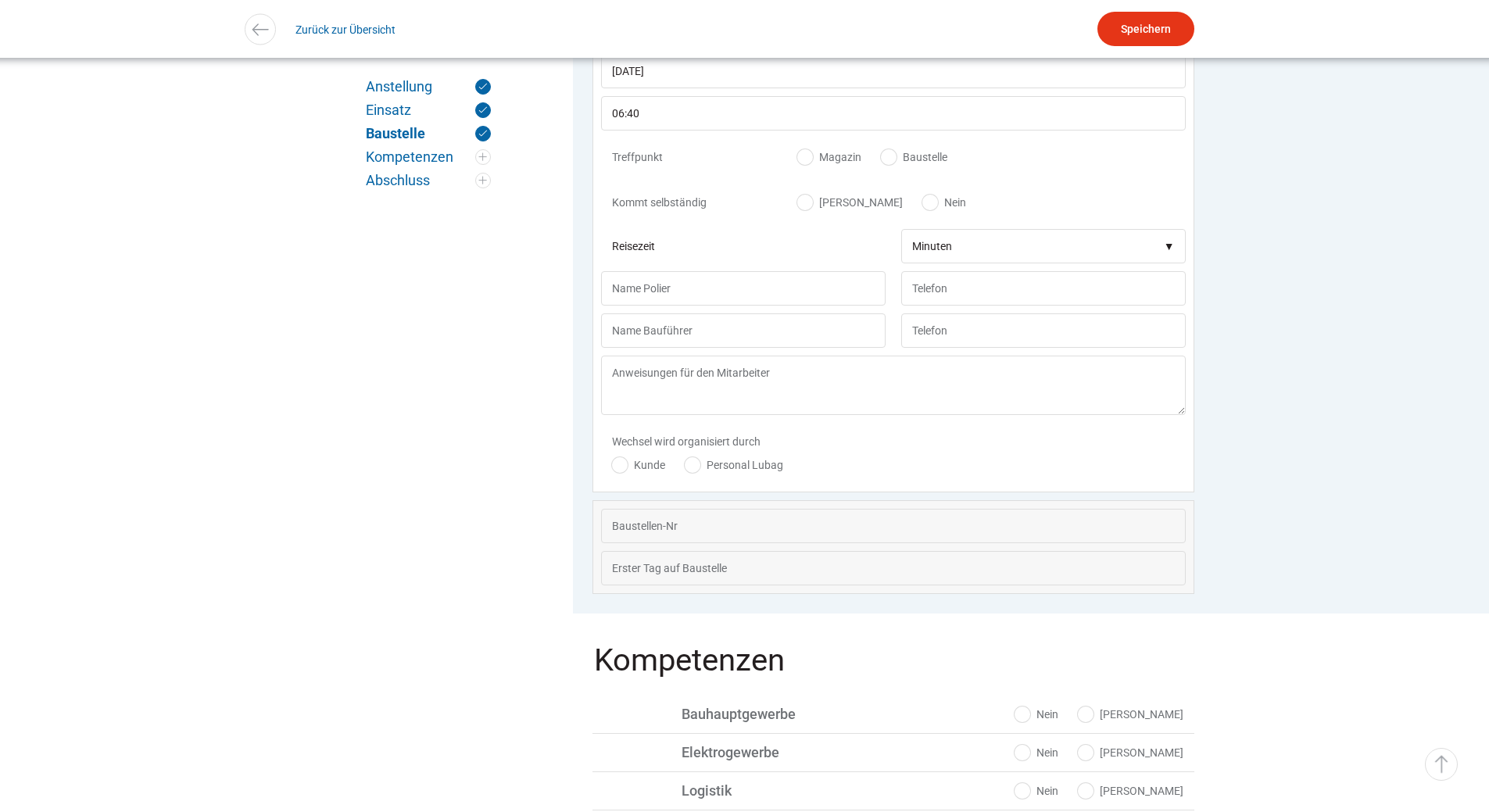
radio input "true"
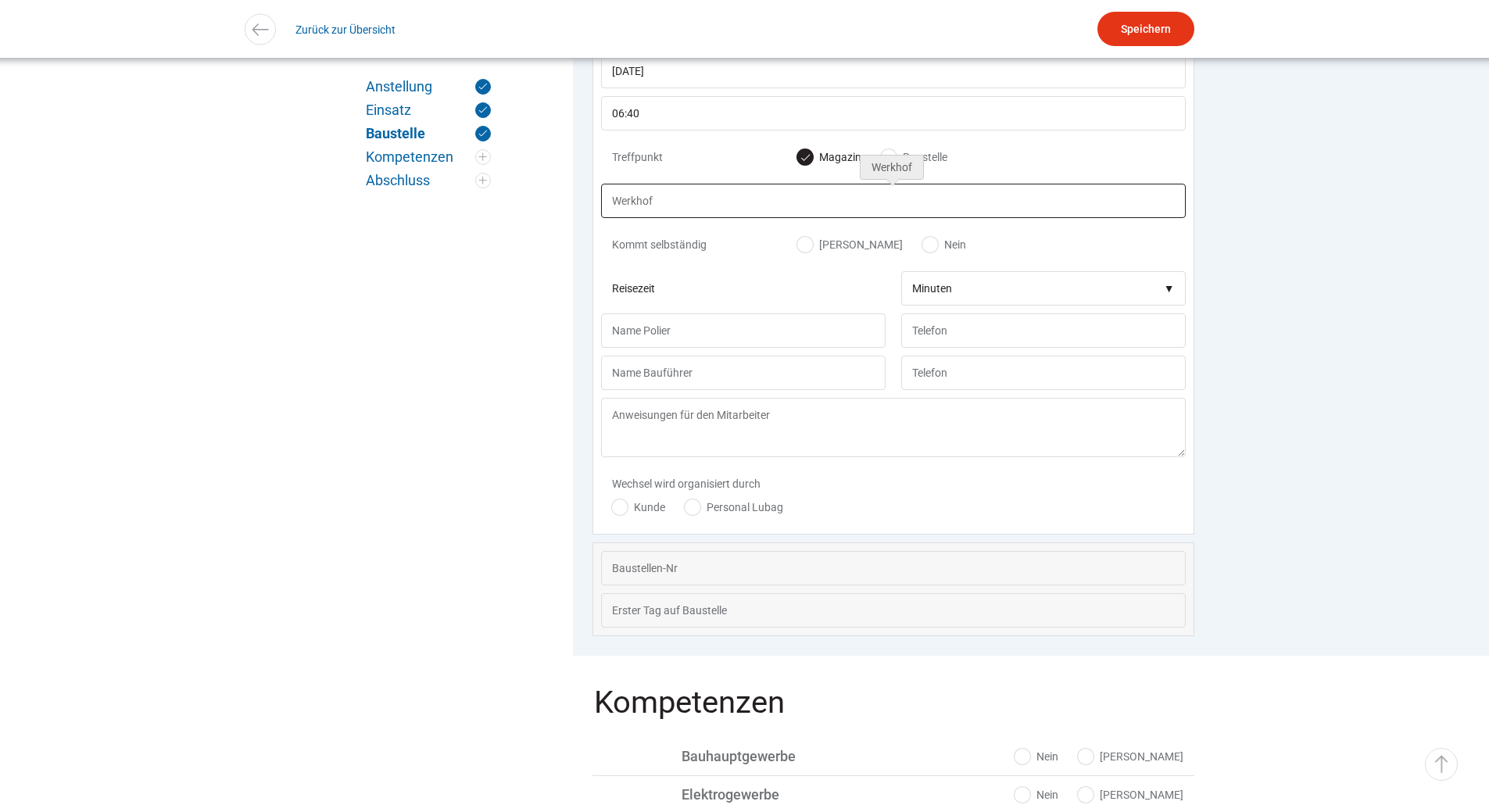
click at [657, 213] on input "text" at bounding box center [894, 201] width 585 height 35
type input "[GEOGRAPHIC_DATA]"
click at [804, 250] on label "[PERSON_NAME]" at bounding box center [850, 245] width 105 height 16
radio input "true"
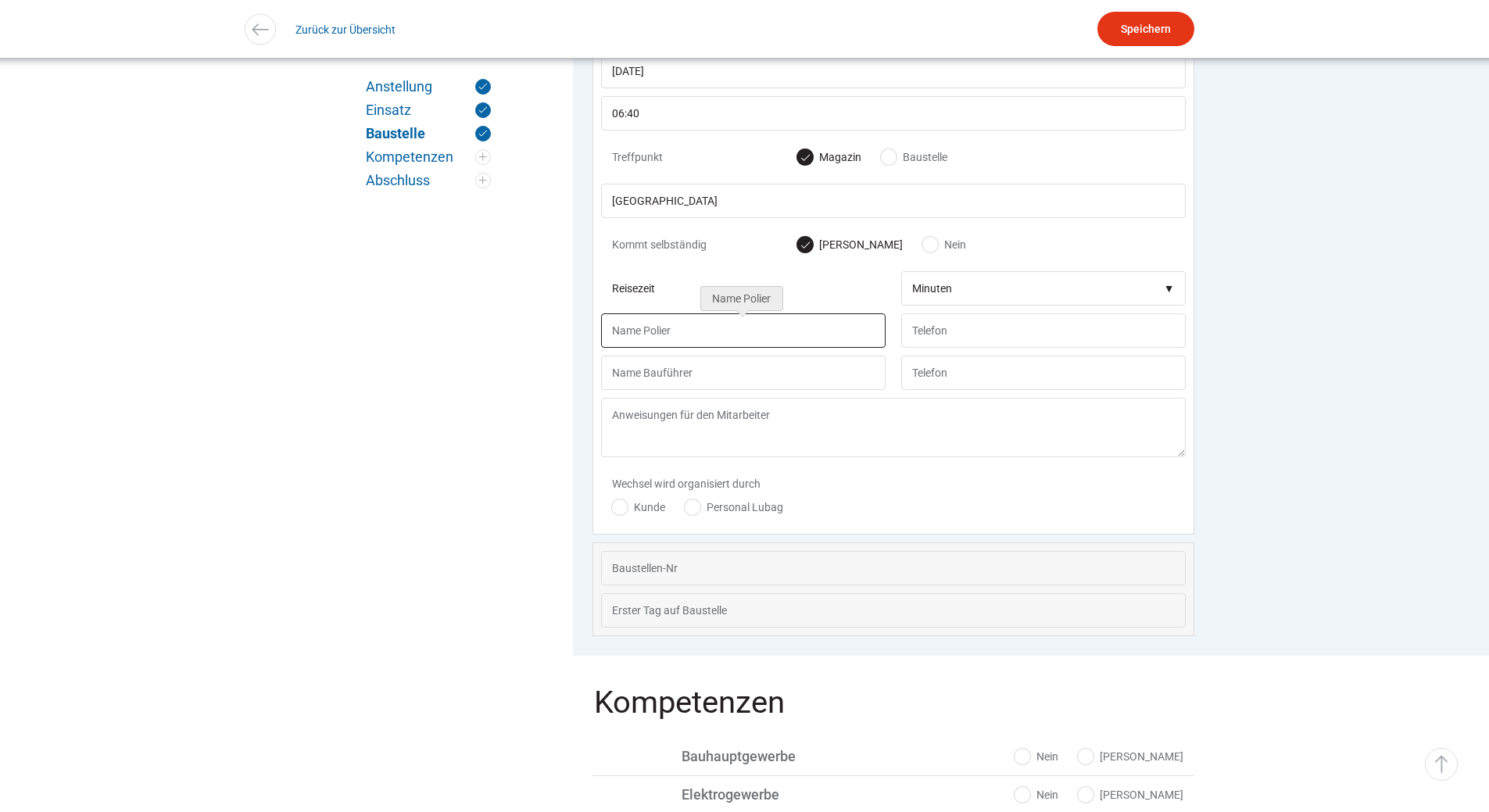
click at [647, 329] on input "text" at bounding box center [743, 331] width 284 height 35
type input "O"
type input "[PERSON_NAME]"
type input "077 260 08 57"
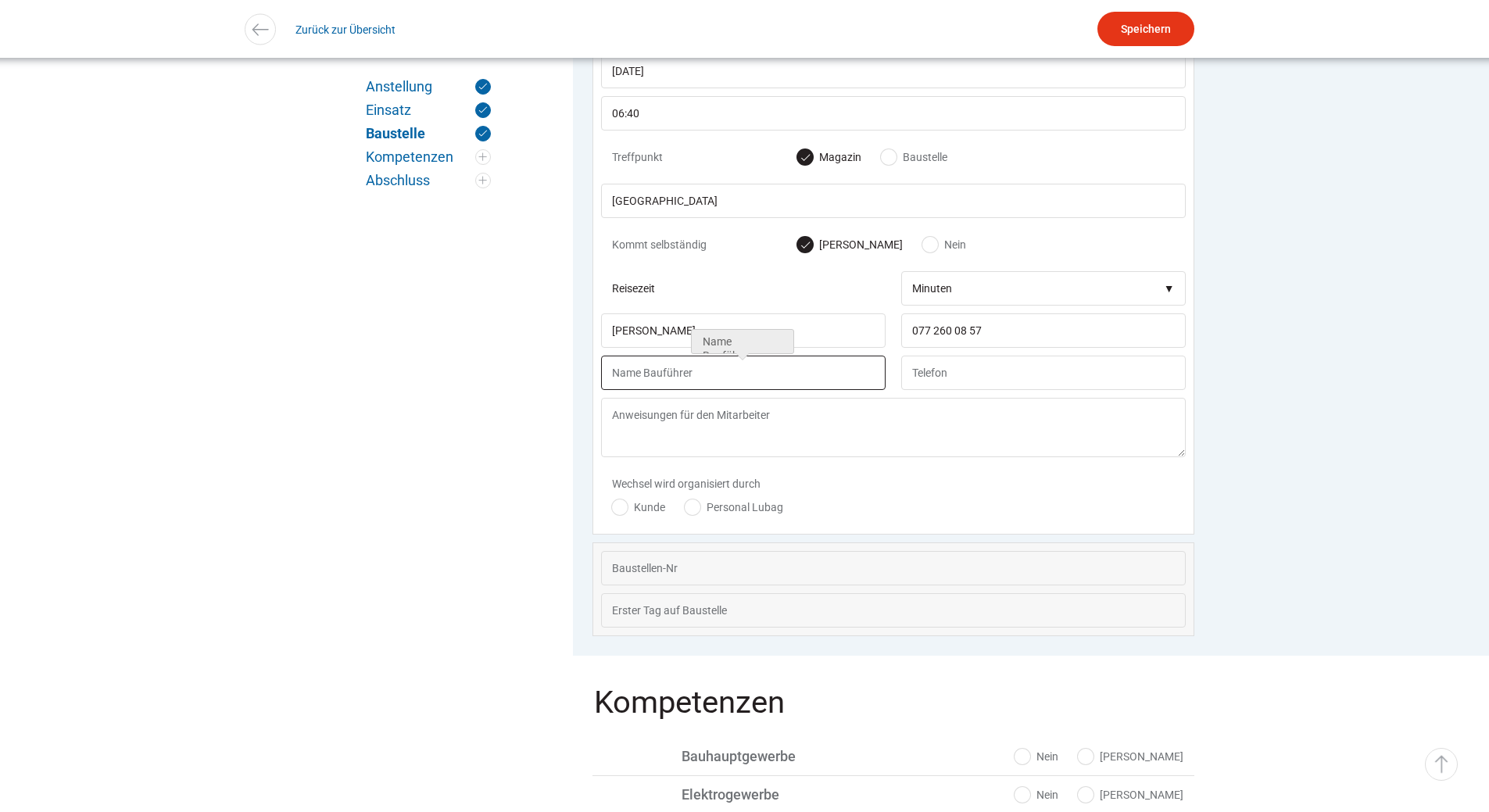
click at [652, 387] on input "text" at bounding box center [743, 373] width 284 height 35
type input "G"
type input "F"
type input "P"
type input "[PERSON_NAME]"
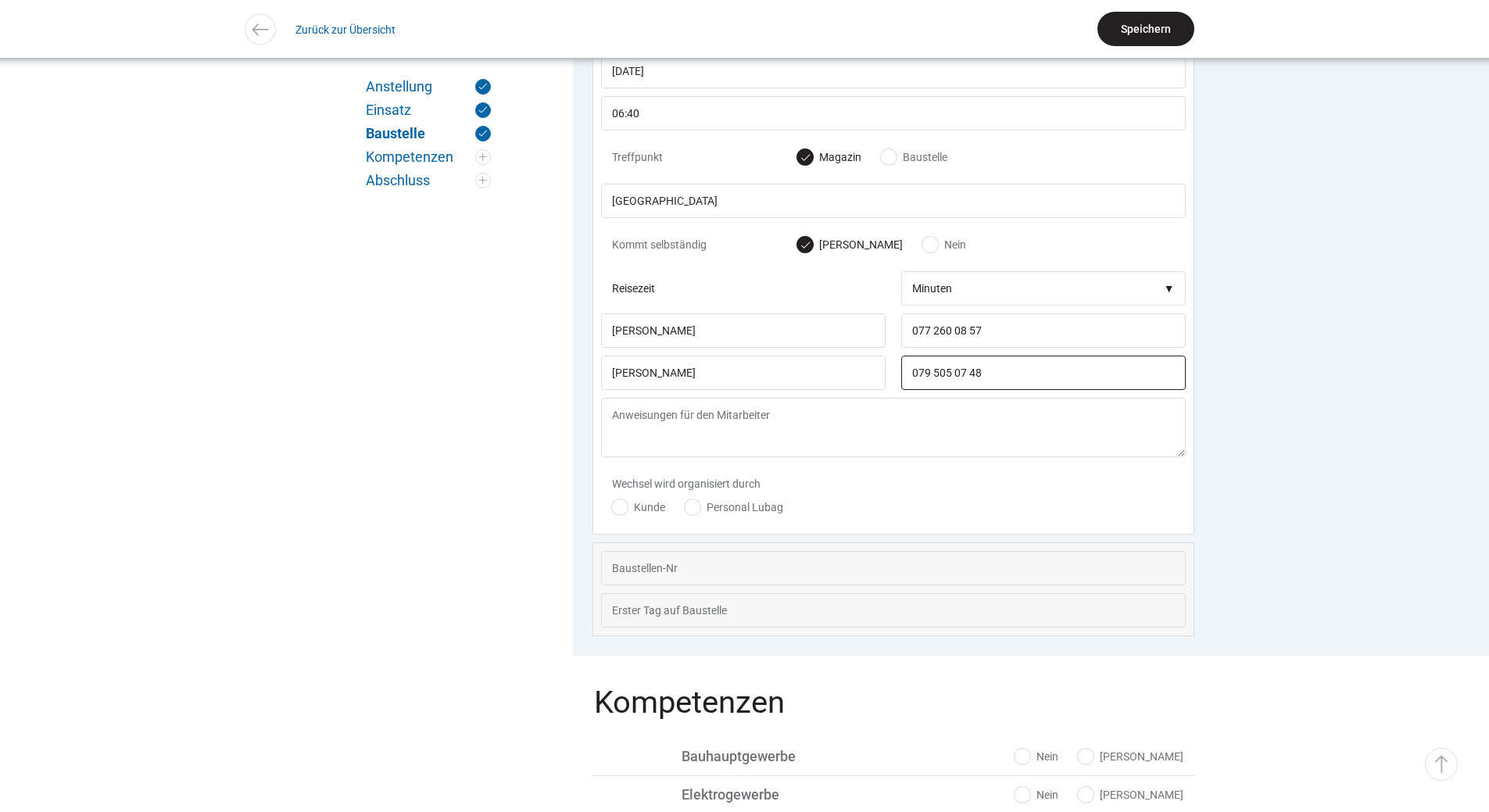
type input "079 505 07 48"
click at [1140, 16] on input "Speichern" at bounding box center [1146, 29] width 97 height 35
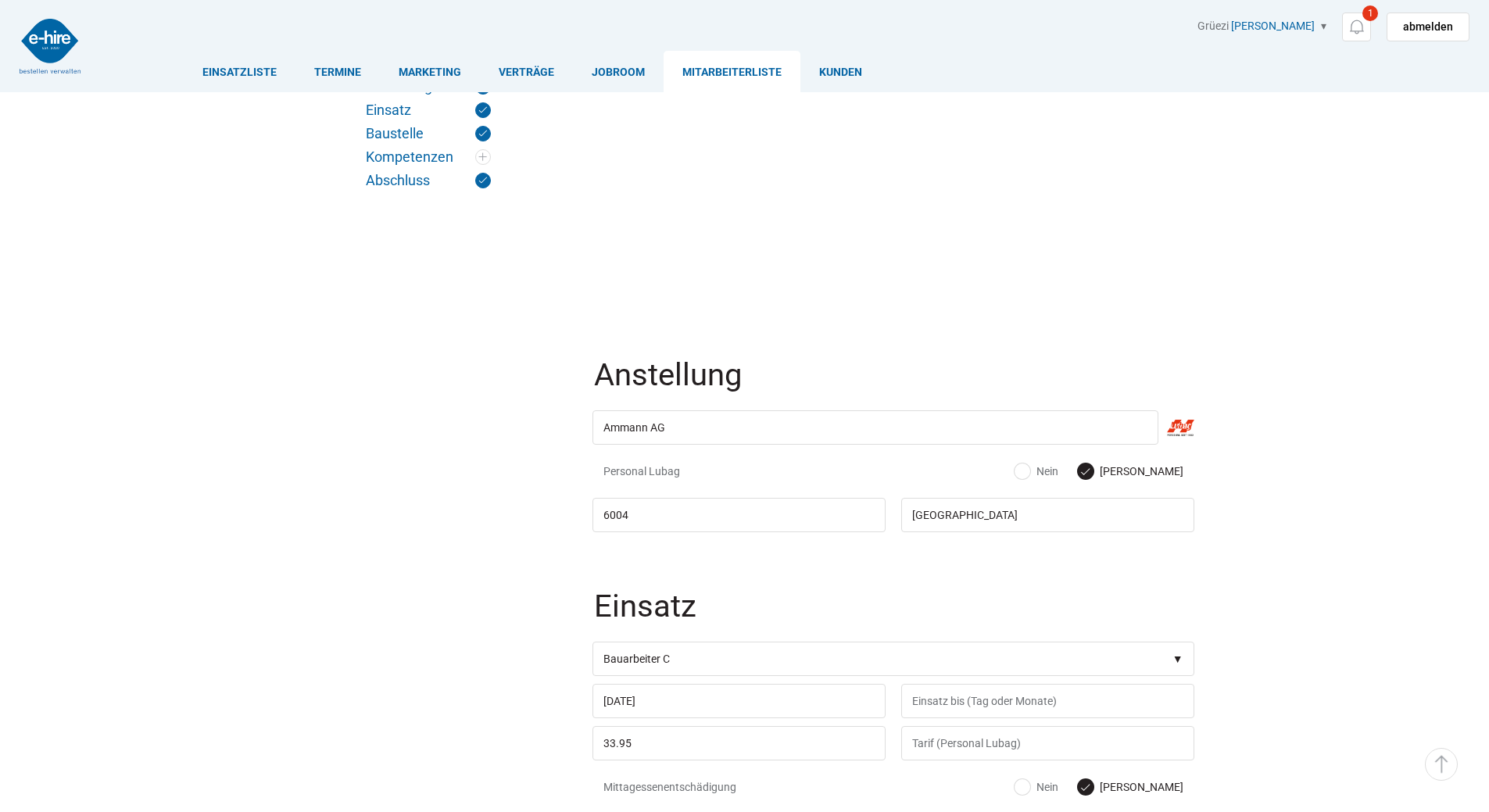
scroll to position [1090, 0]
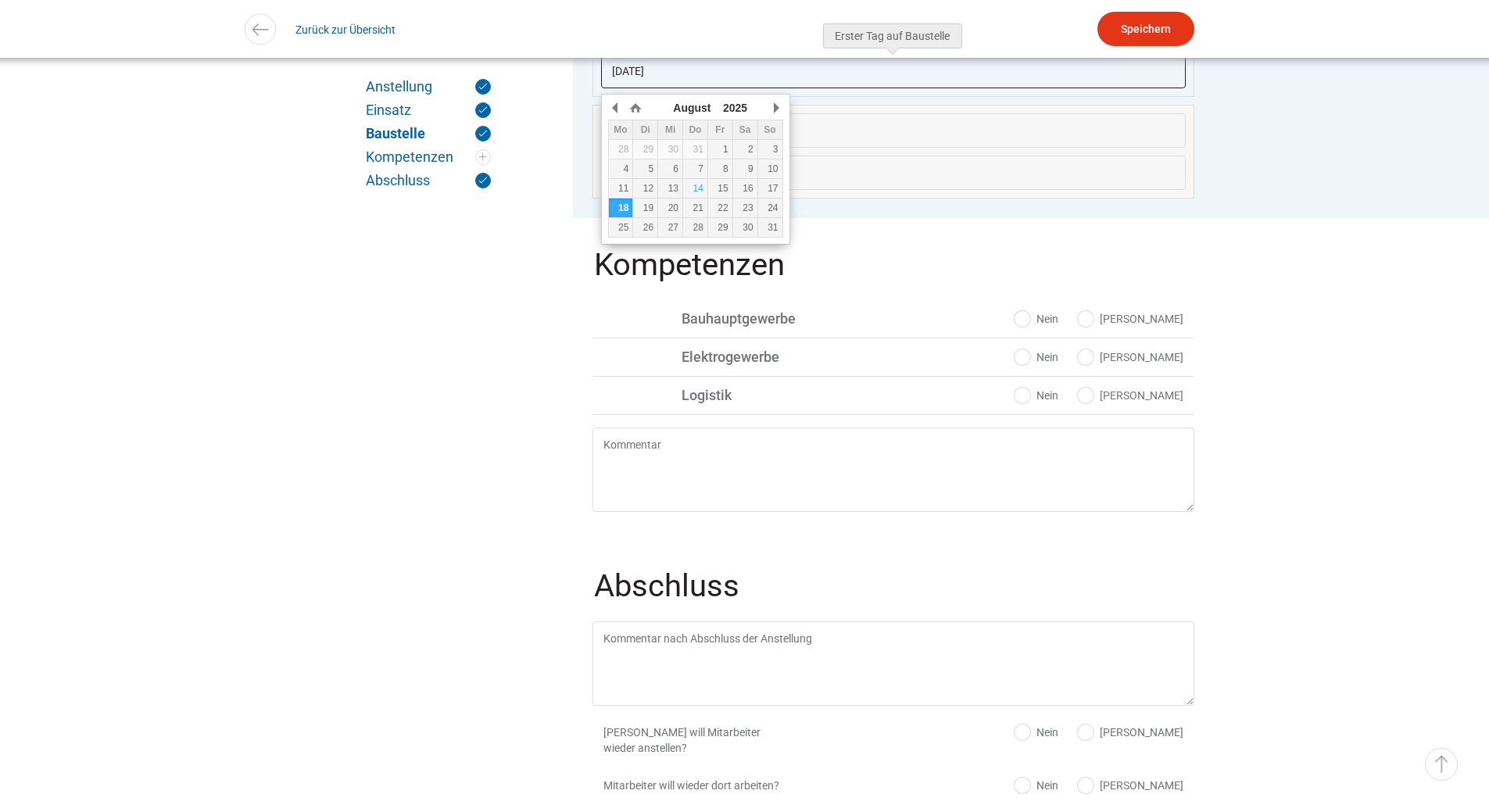
click at [658, 77] on input "[DATE]" at bounding box center [894, 71] width 585 height 35
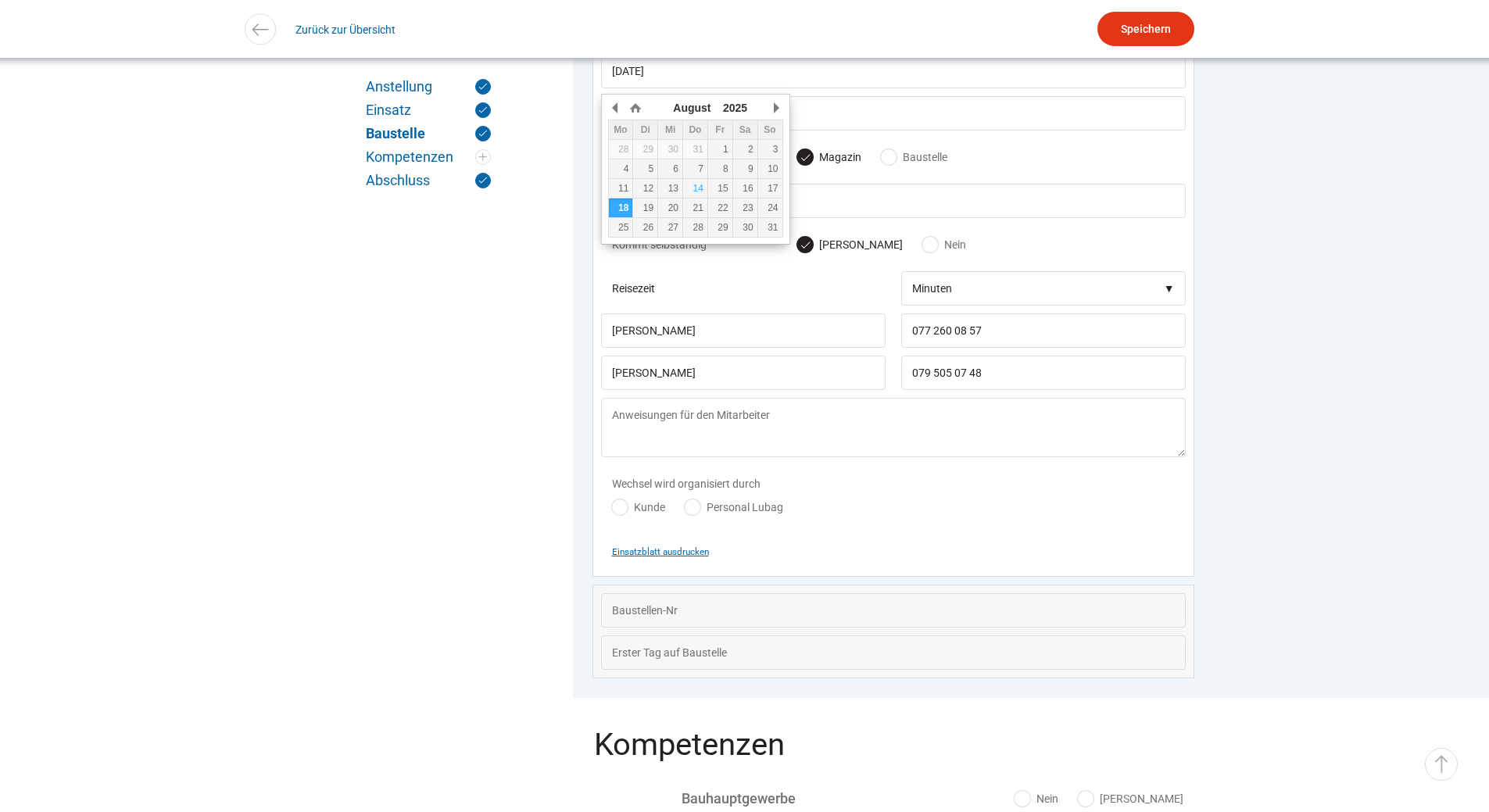
click at [650, 558] on small "Einsatzblatt ausdrucken" at bounding box center [660, 551] width 97 height 11
